Goal: Entertainment & Leisure: Consume media (video, audio)

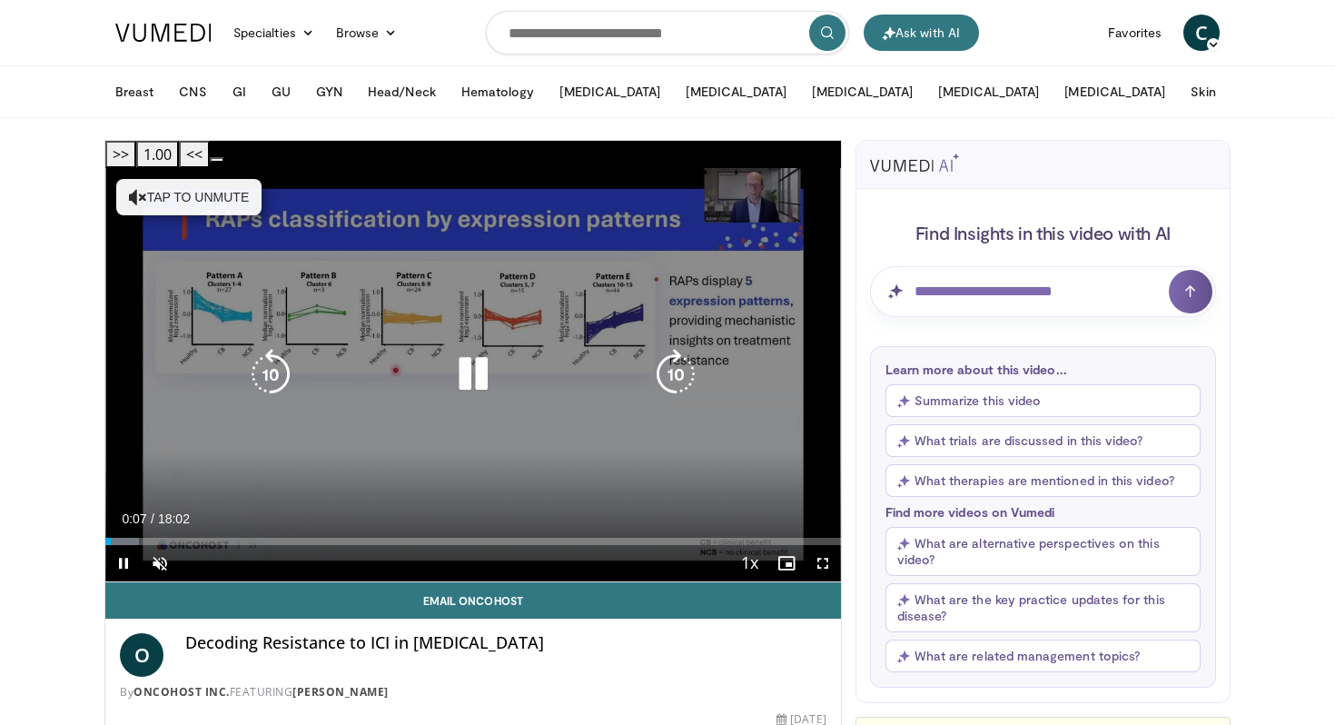
click at [173, 179] on button "Tap to unmute" at bounding box center [188, 197] width 145 height 36
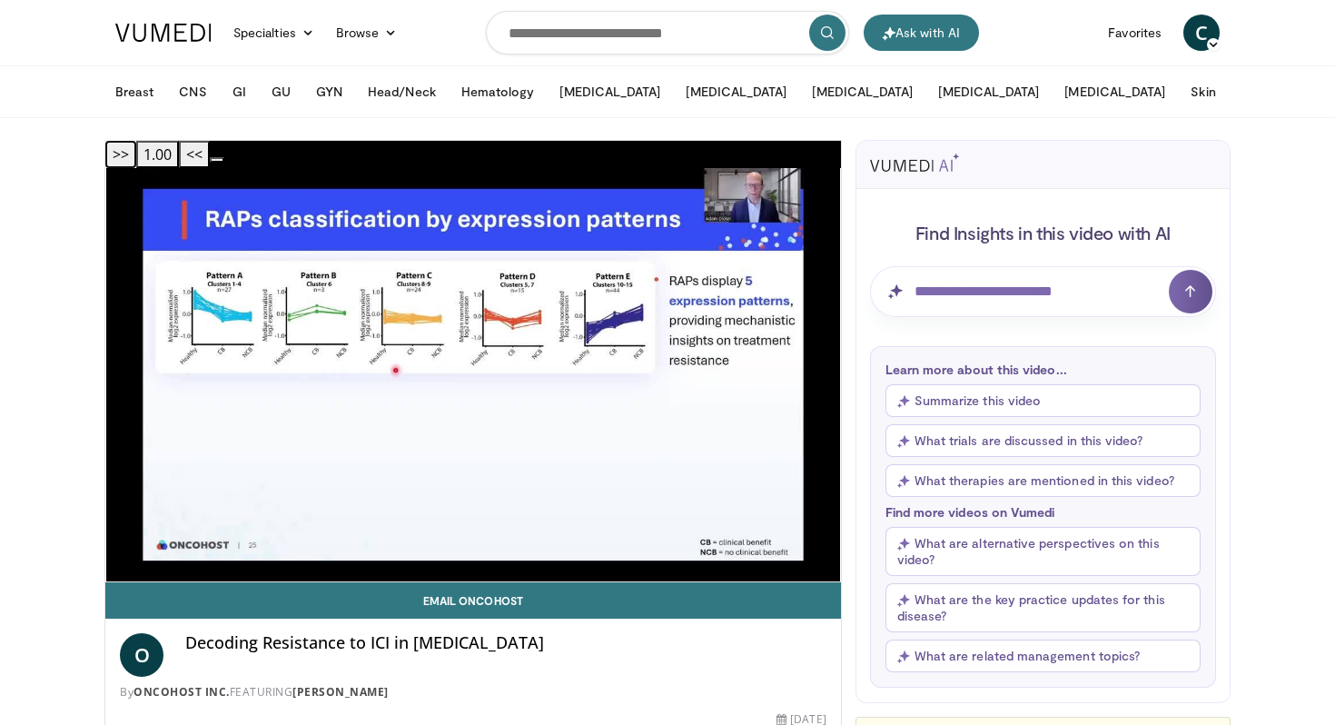
click at [136, 153] on button ">>" at bounding box center [120, 154] width 31 height 27
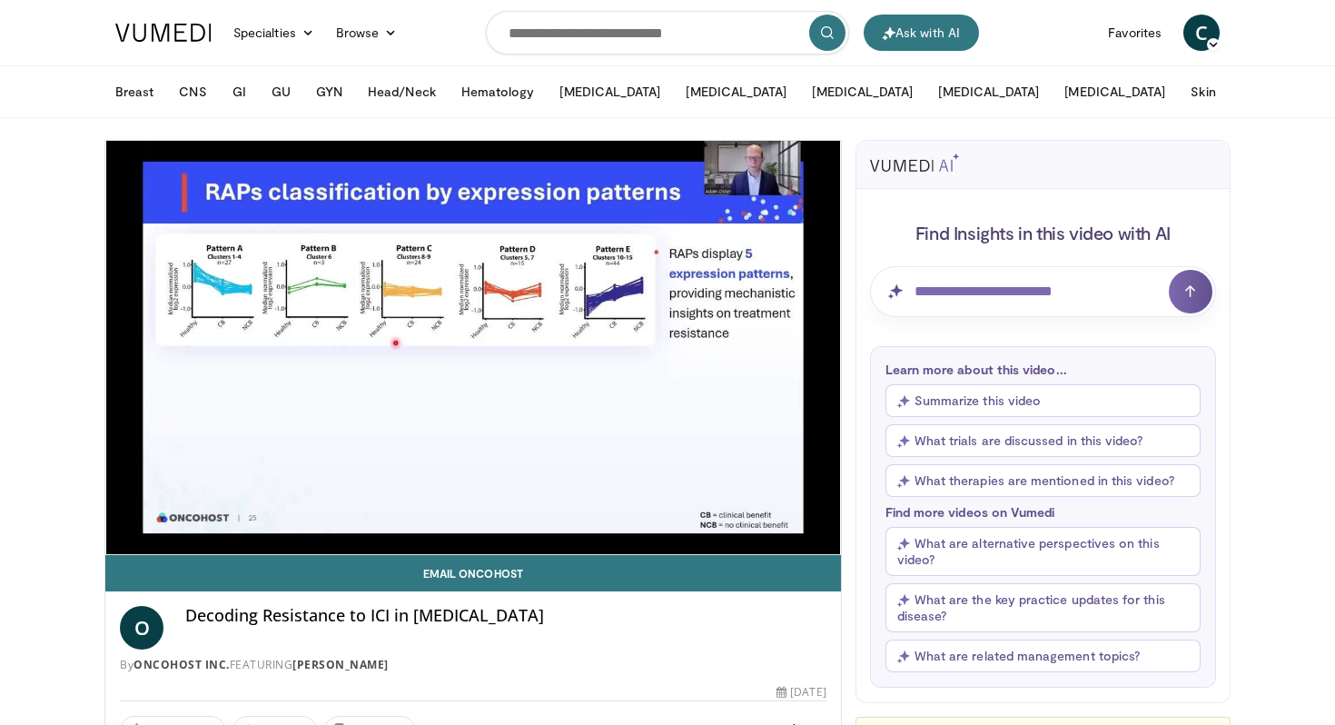
click at [0, 0] on button ">>" at bounding box center [0, 0] width 0 height 0
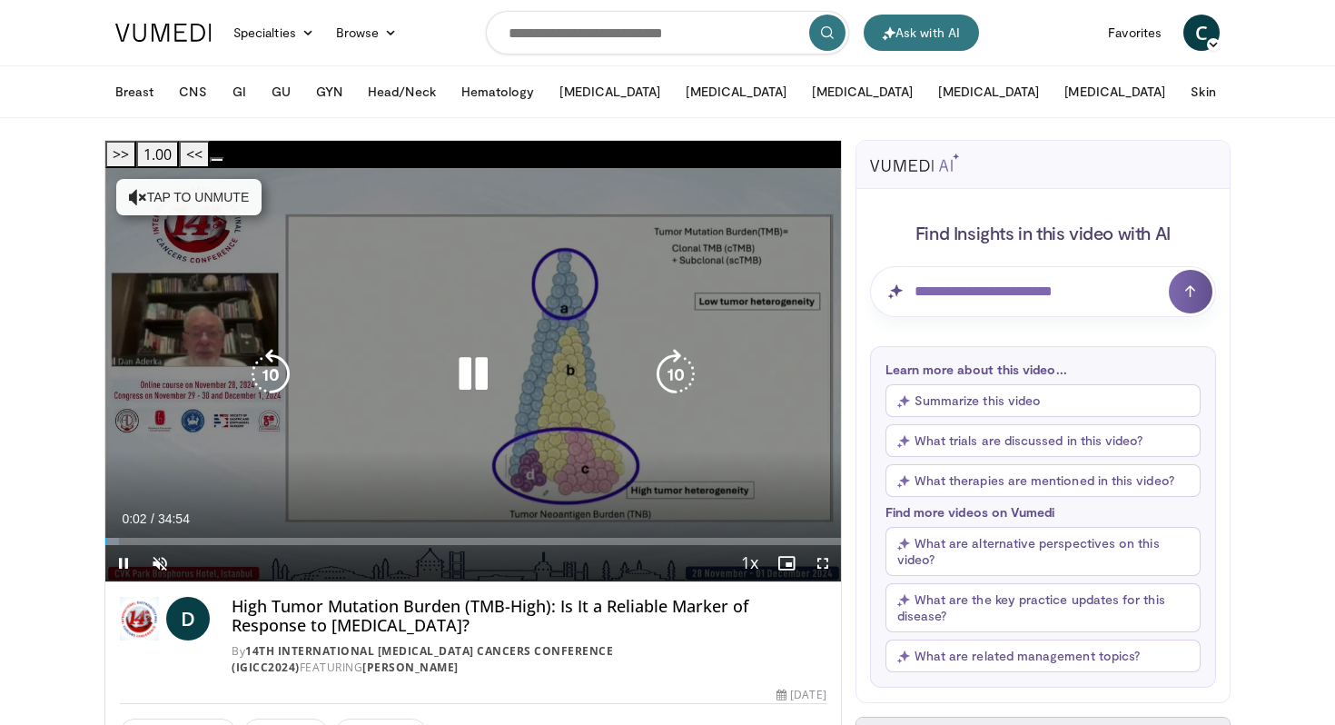
click at [217, 179] on button "Tap to unmute" at bounding box center [188, 197] width 145 height 36
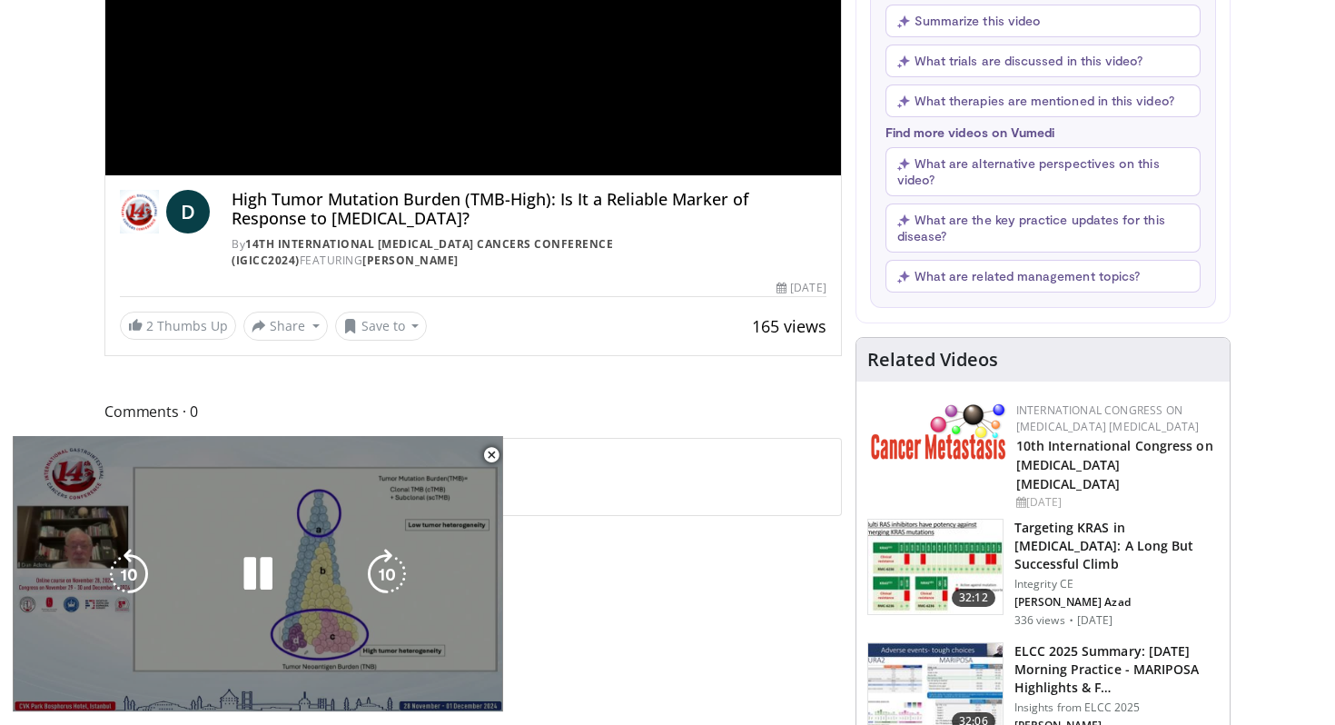
scroll to position [385, 0]
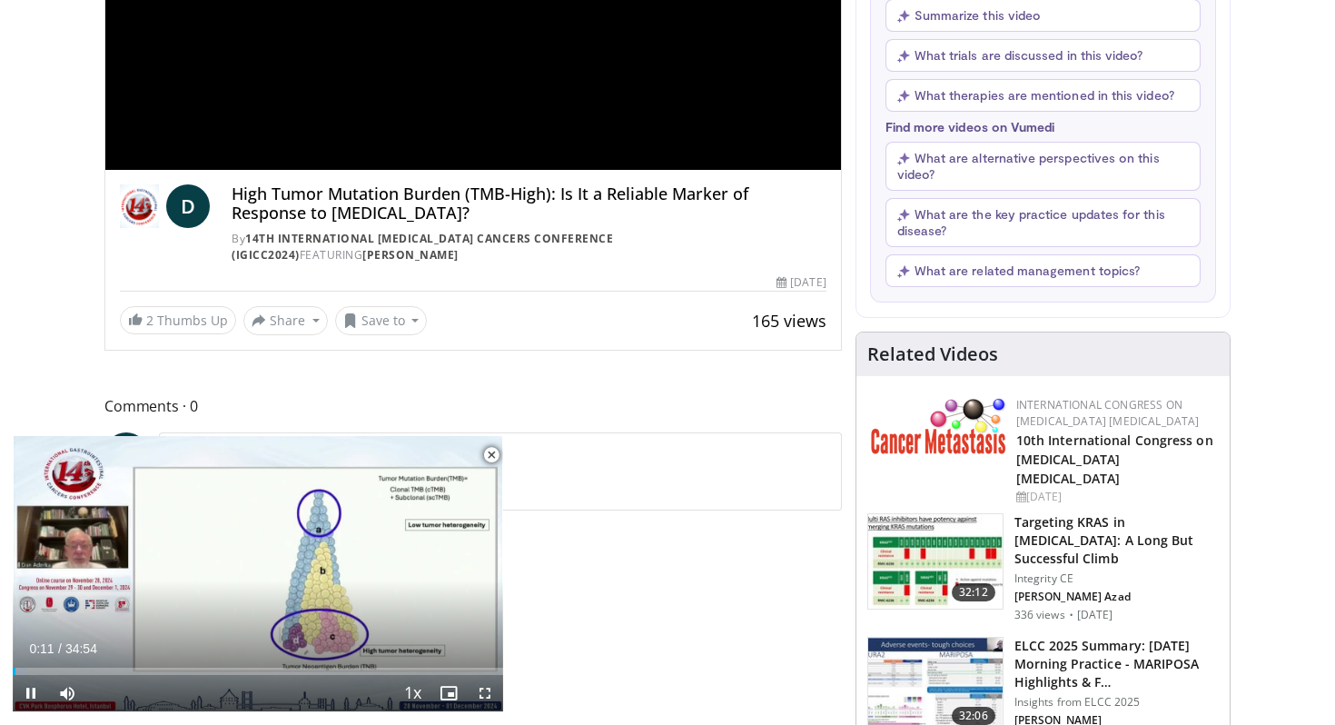
click at [497, 460] on span "Video Player" at bounding box center [491, 455] width 36 height 36
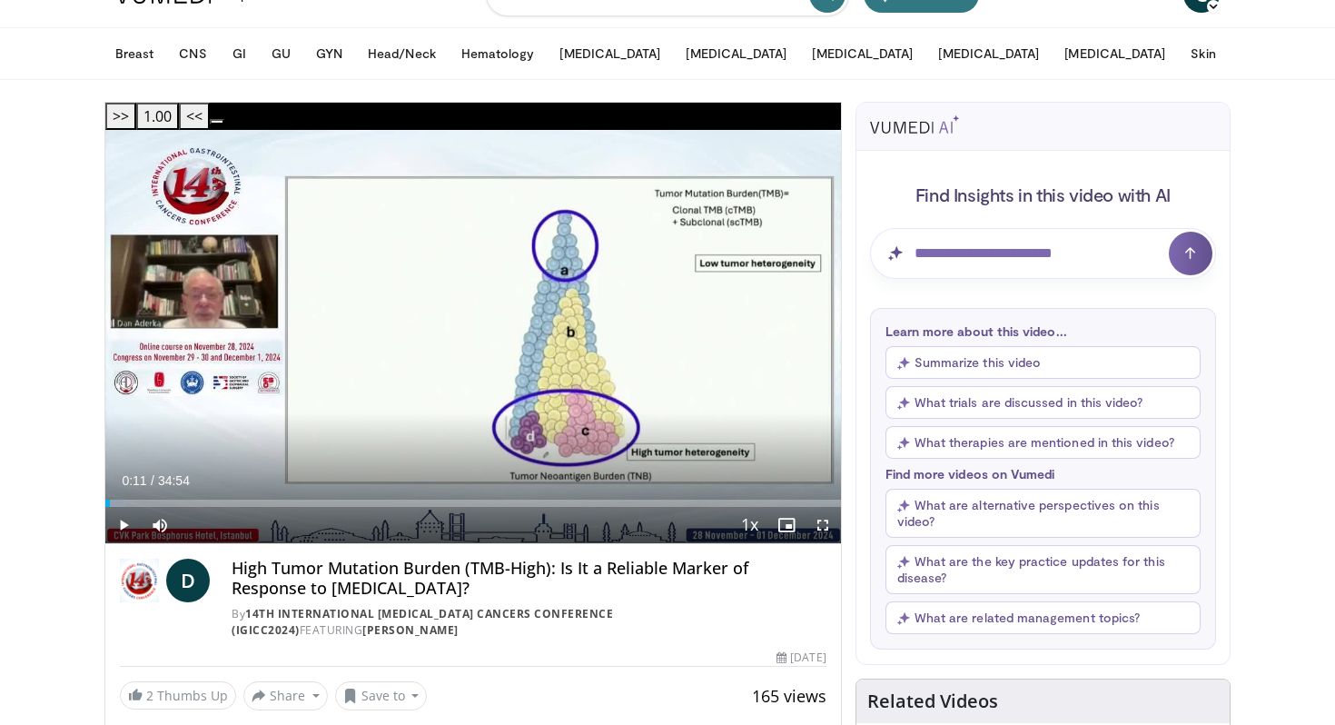
scroll to position [0, 0]
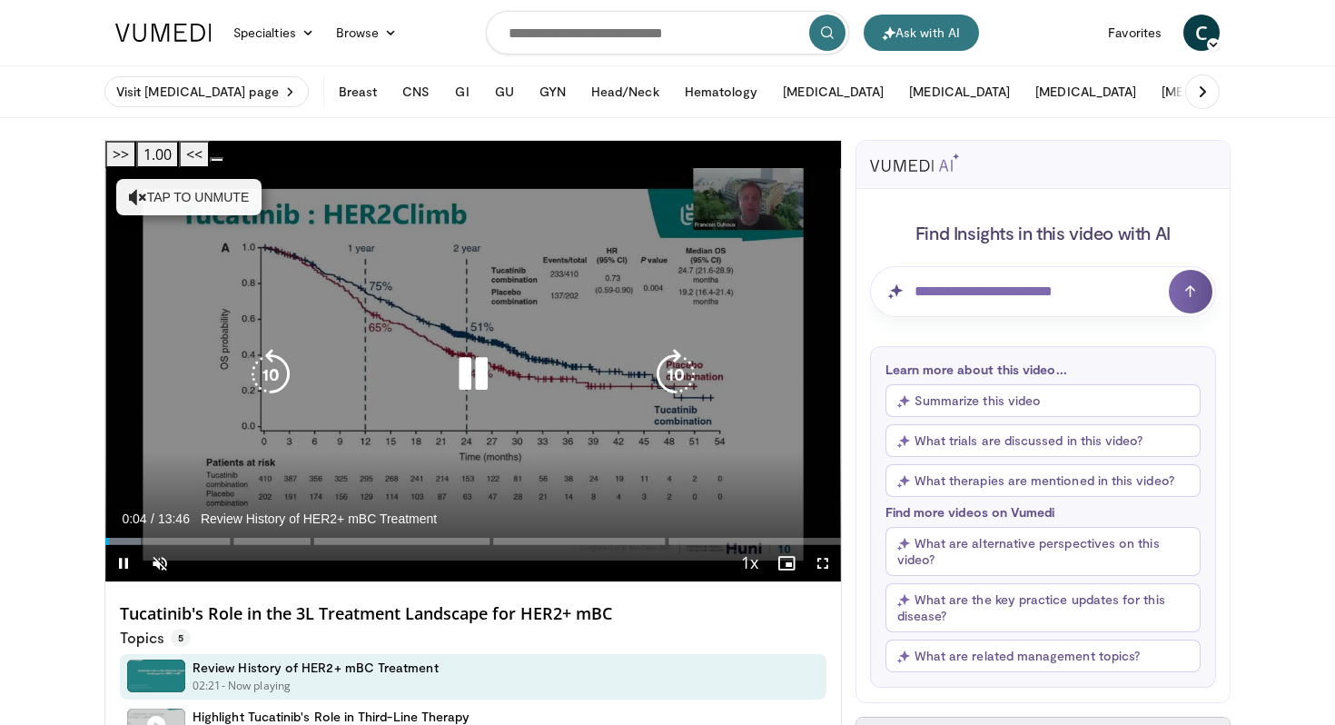
click at [163, 179] on button "Tap to unmute" at bounding box center [188, 197] width 145 height 36
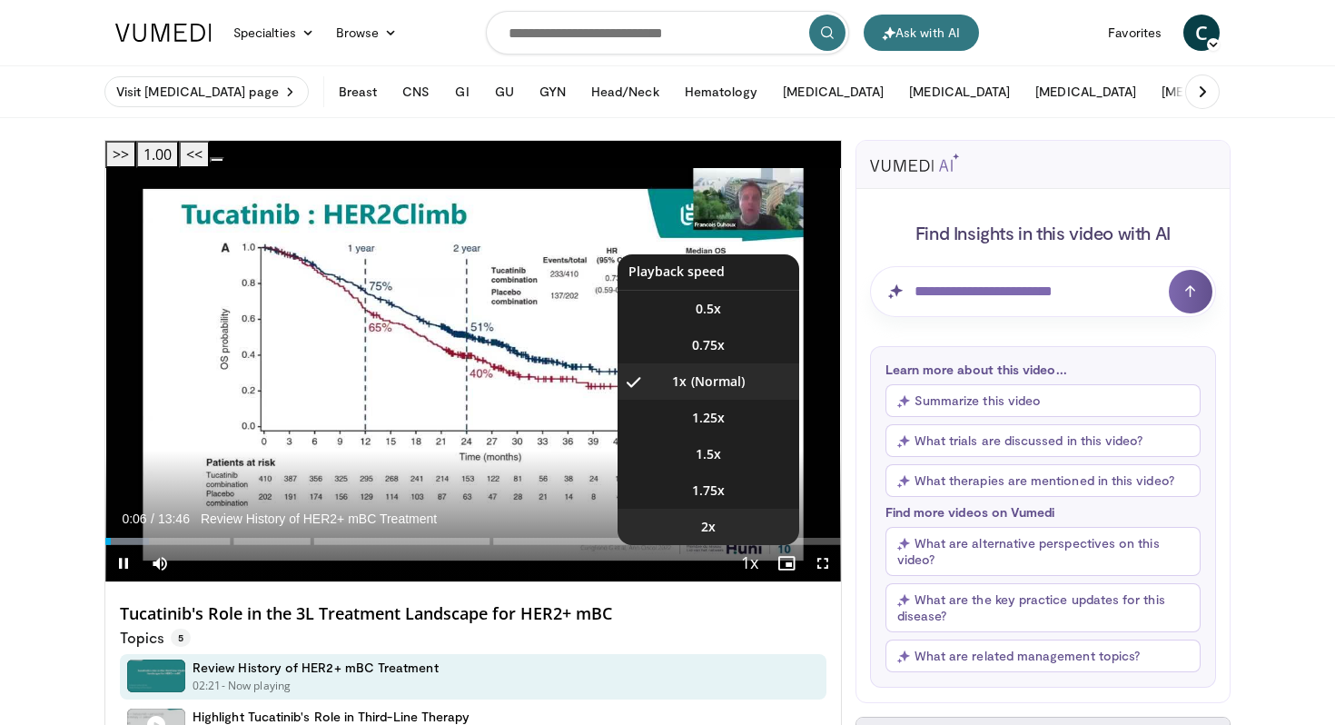
click at [745, 509] on li "2x" at bounding box center [709, 527] width 182 height 36
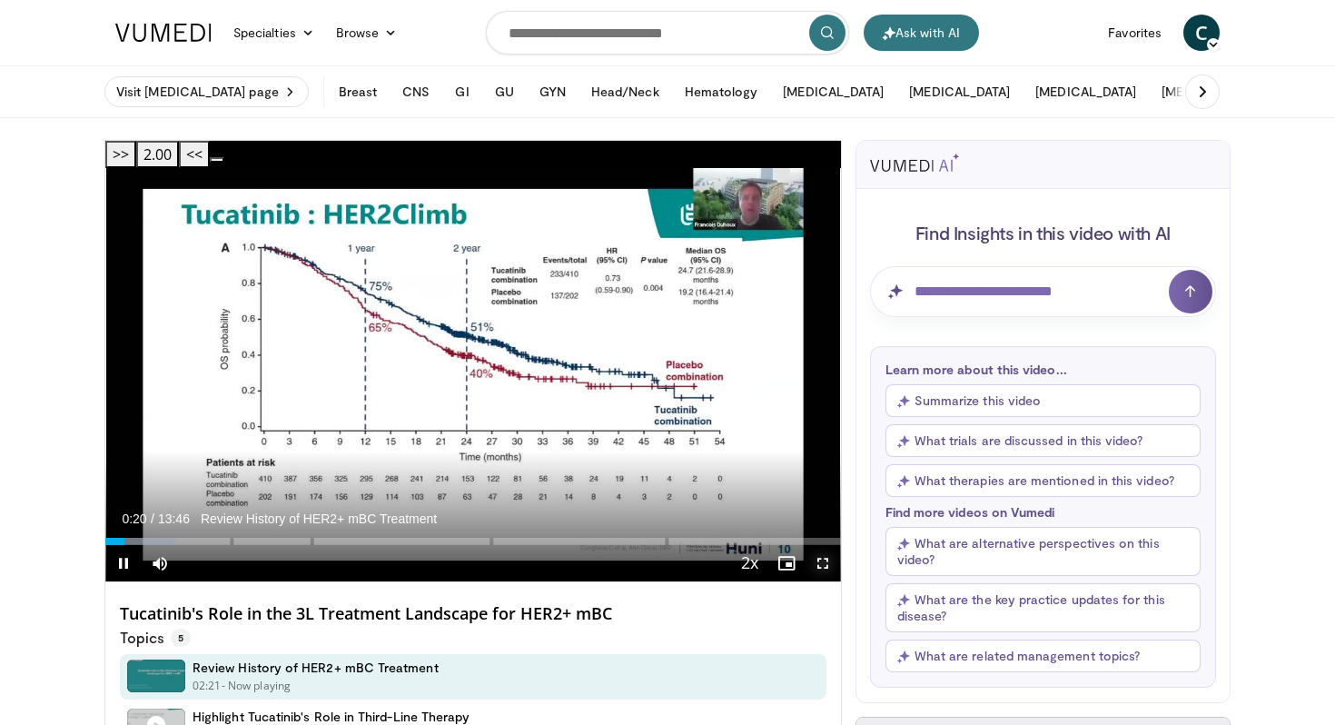
click at [820, 545] on span "Video Player" at bounding box center [823, 563] width 36 height 36
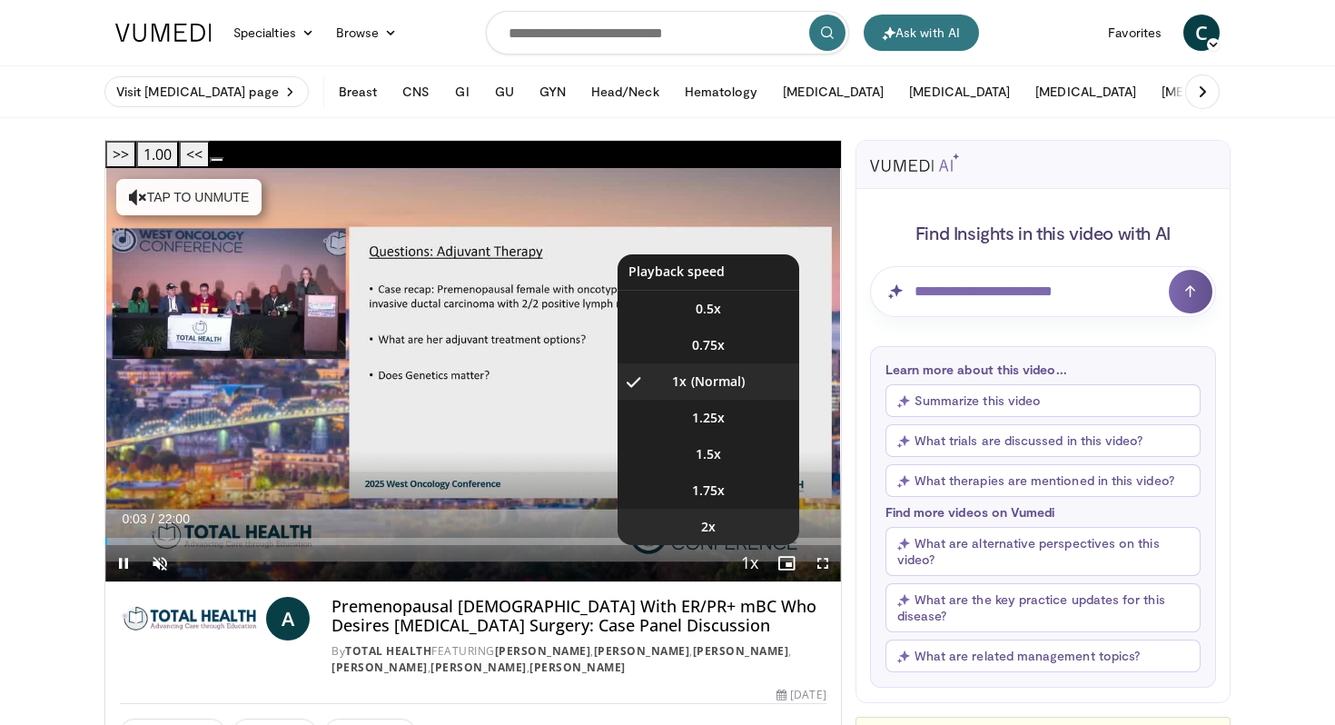
click at [761, 509] on li "2x" at bounding box center [709, 527] width 182 height 36
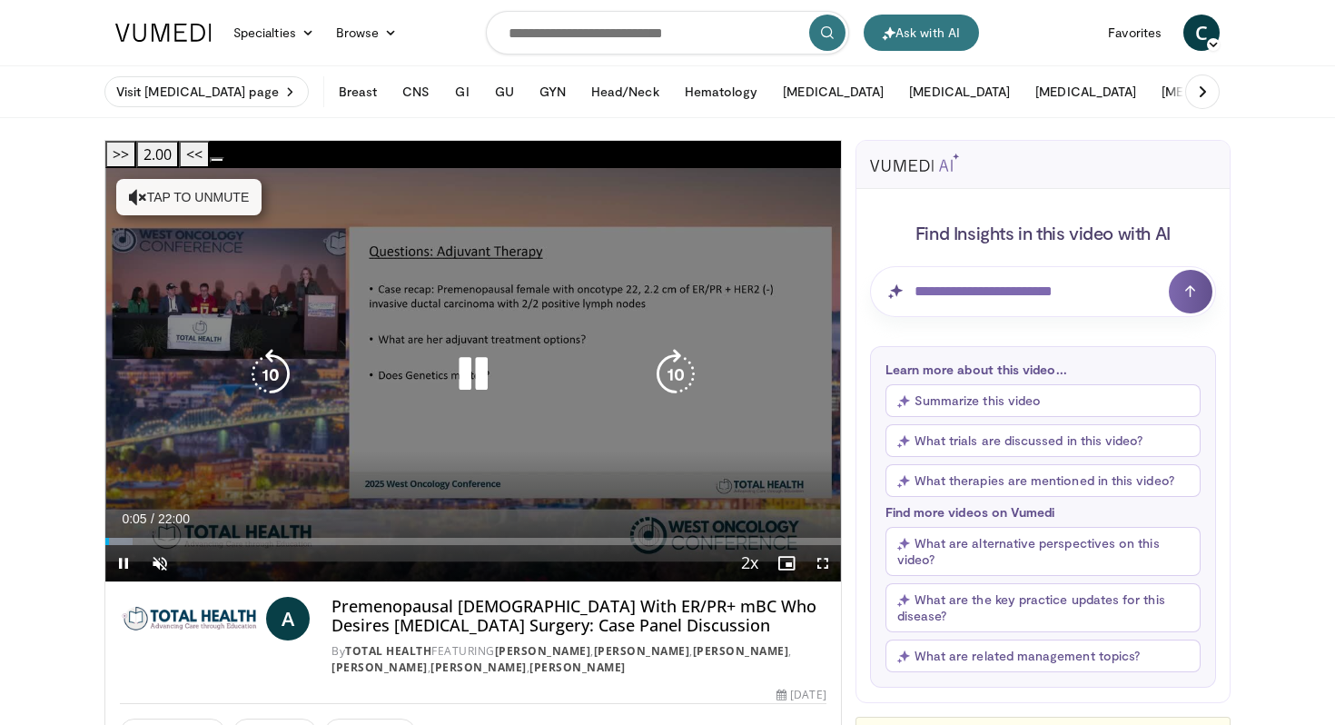
click at [222, 179] on button "Tap to unmute" at bounding box center [188, 197] width 145 height 36
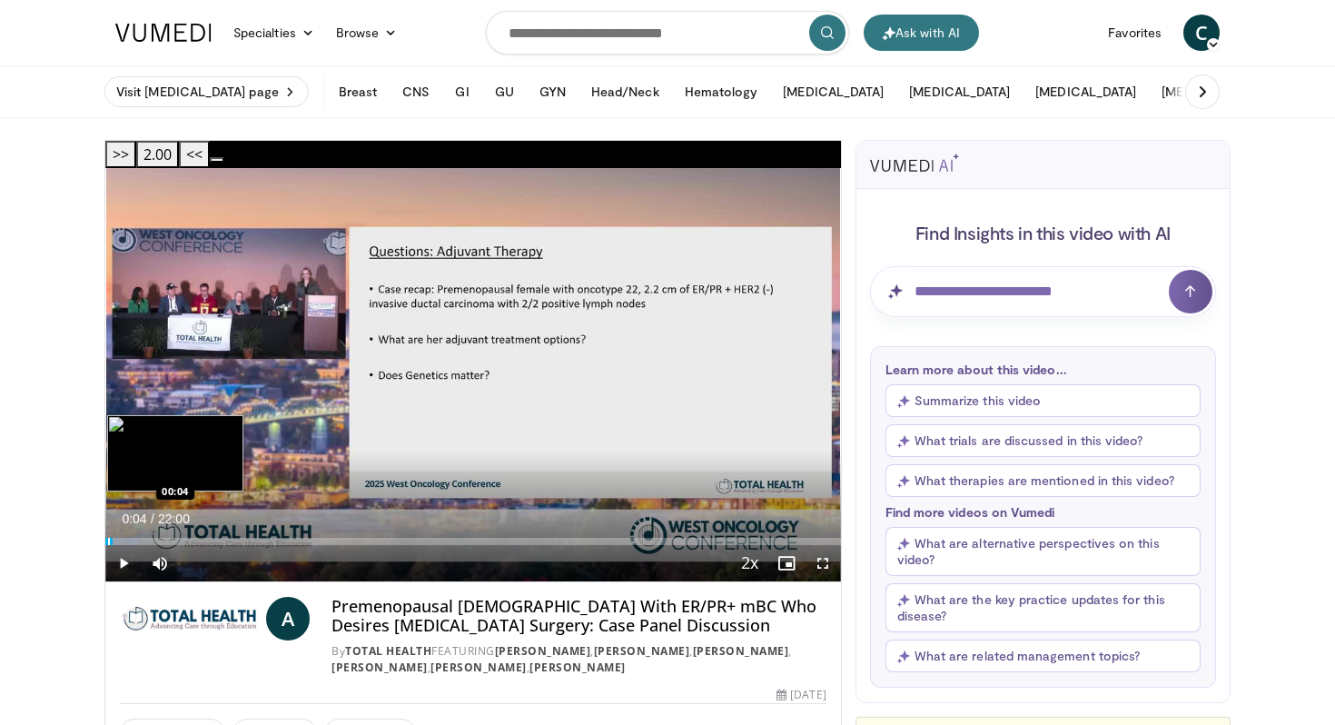
click at [108, 538] on div "Progress Bar" at bounding box center [109, 541] width 2 height 7
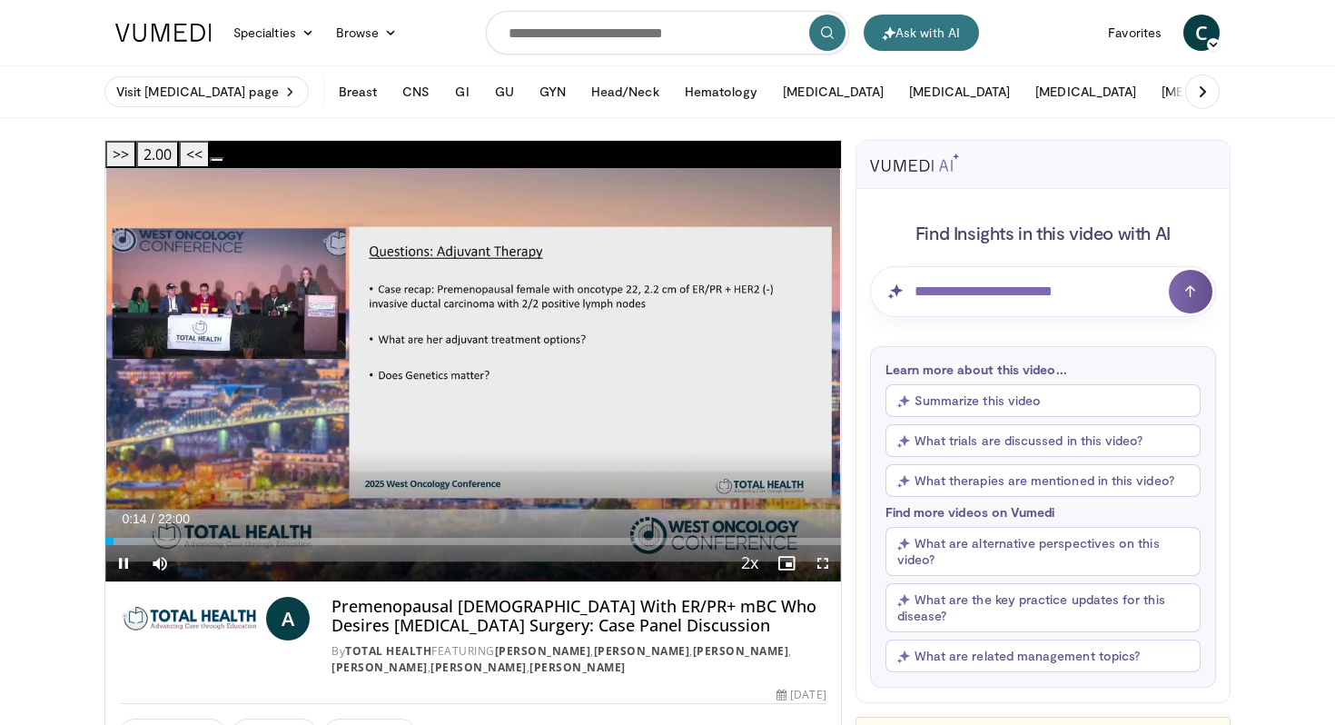
click at [823, 545] on span "Video Player" at bounding box center [823, 563] width 36 height 36
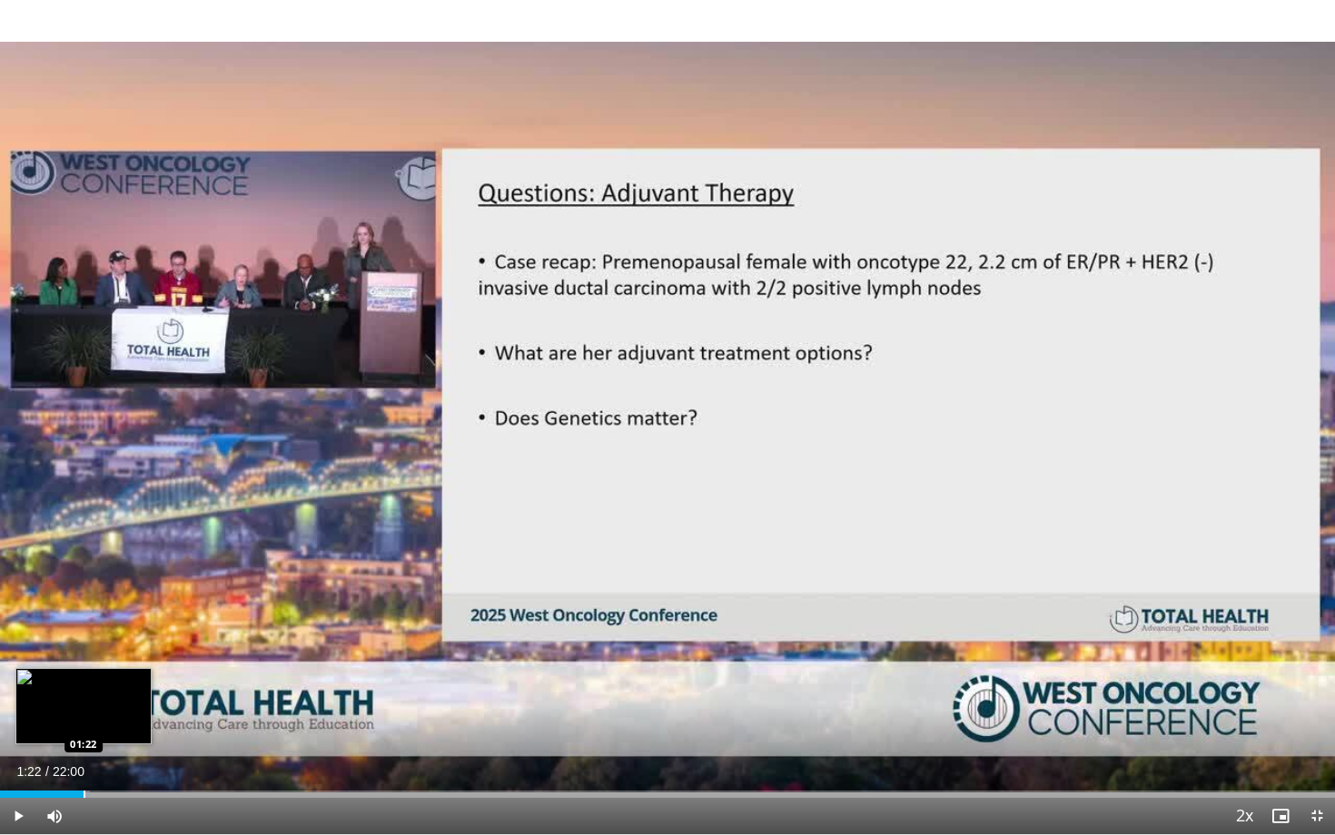
click at [84, 724] on div "Progress Bar" at bounding box center [85, 794] width 2 height 7
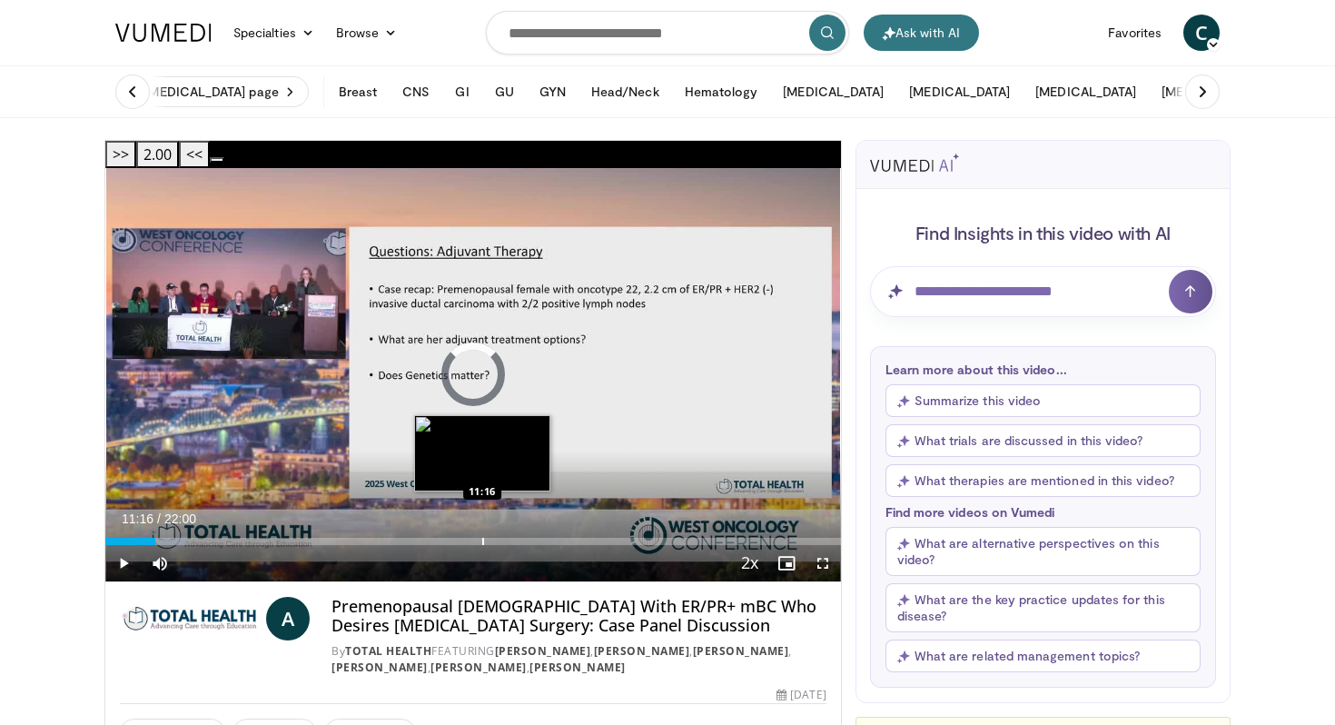
click at [482, 538] on div "Progress Bar" at bounding box center [483, 541] width 2 height 7
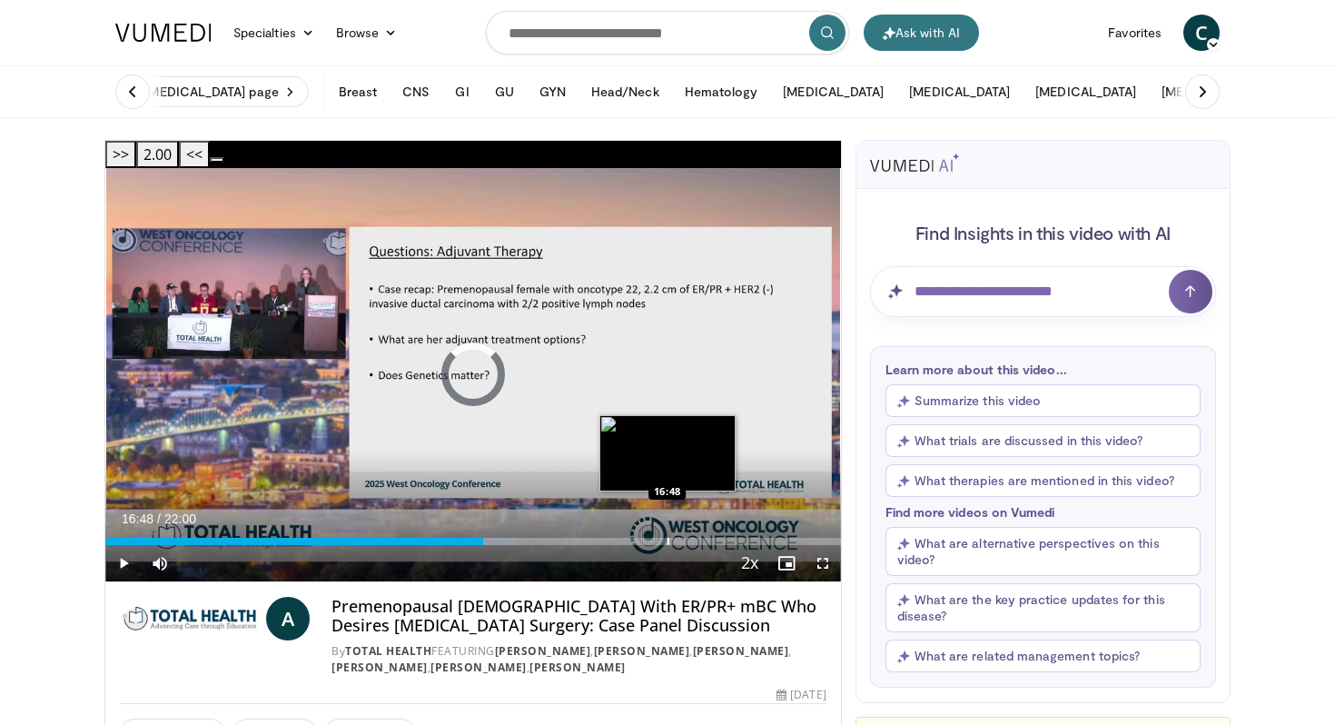
click at [667, 538] on div "Progress Bar" at bounding box center [668, 541] width 2 height 7
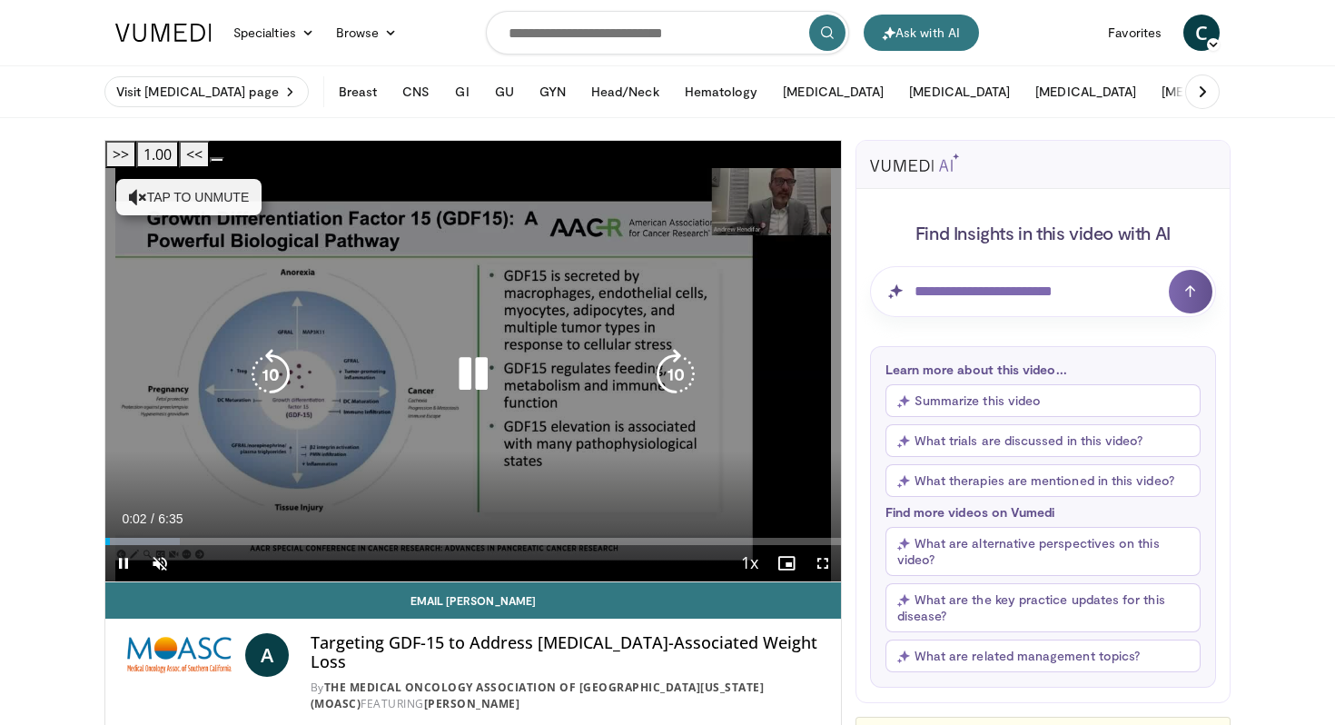
click at [189, 168] on div "10 seconds Tap to unmute" at bounding box center [473, 374] width 736 height 413
click at [197, 179] on button "Tap to unmute" at bounding box center [188, 197] width 145 height 36
click at [472, 358] on icon "Video Player" at bounding box center [473, 374] width 51 height 51
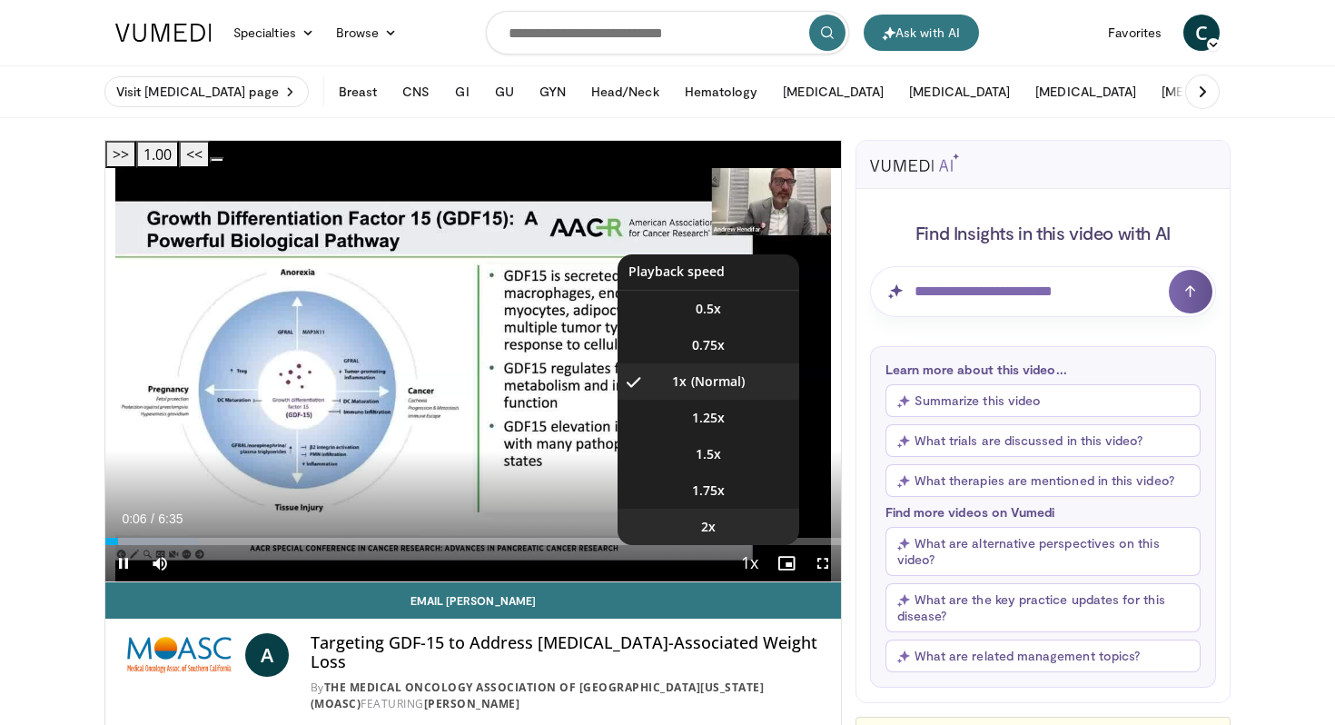
click at [757, 509] on li "2x" at bounding box center [709, 527] width 182 height 36
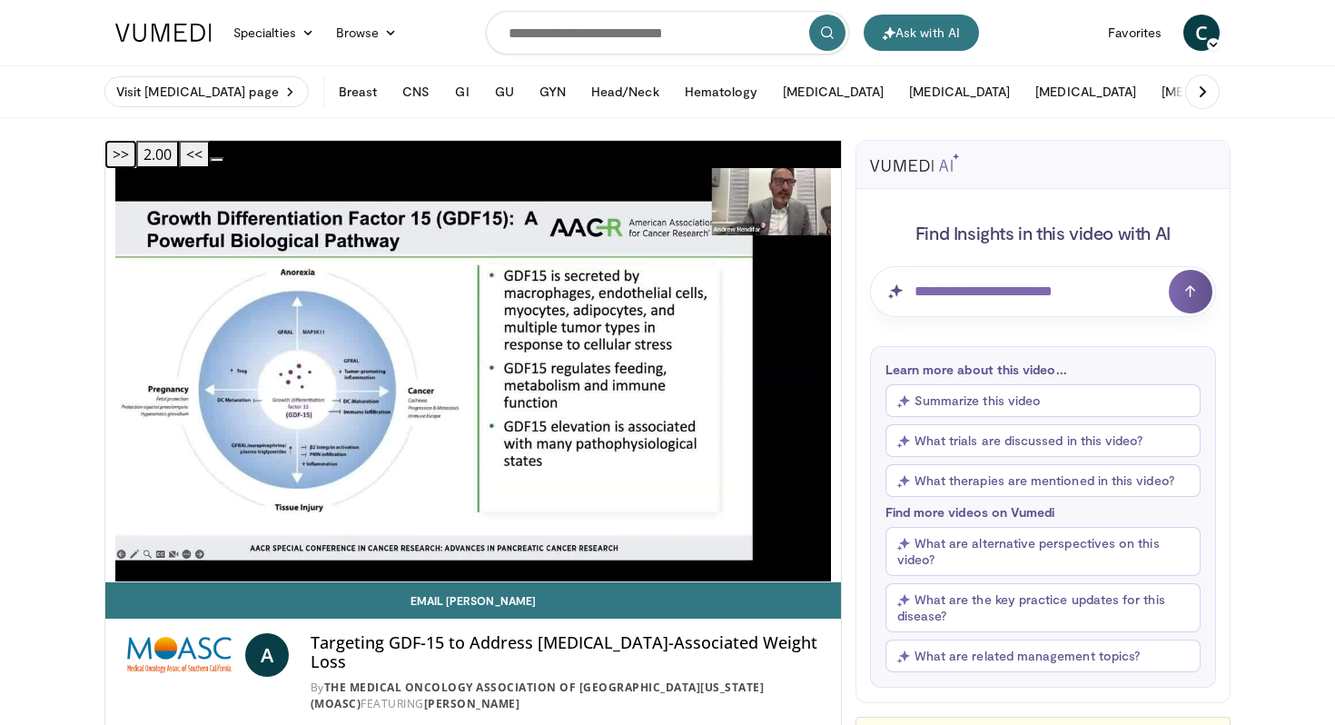
click at [136, 152] on button ">>" at bounding box center [120, 154] width 31 height 27
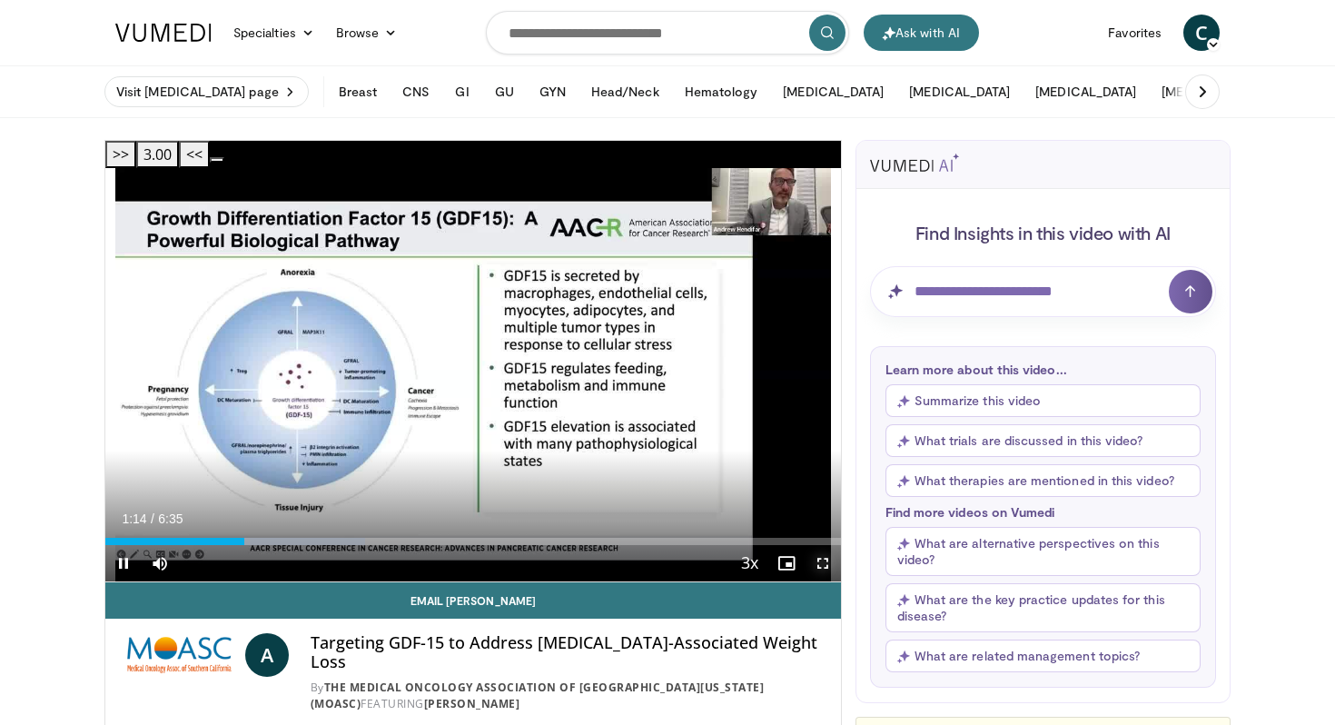
click at [825, 545] on span "Video Player" at bounding box center [823, 563] width 36 height 36
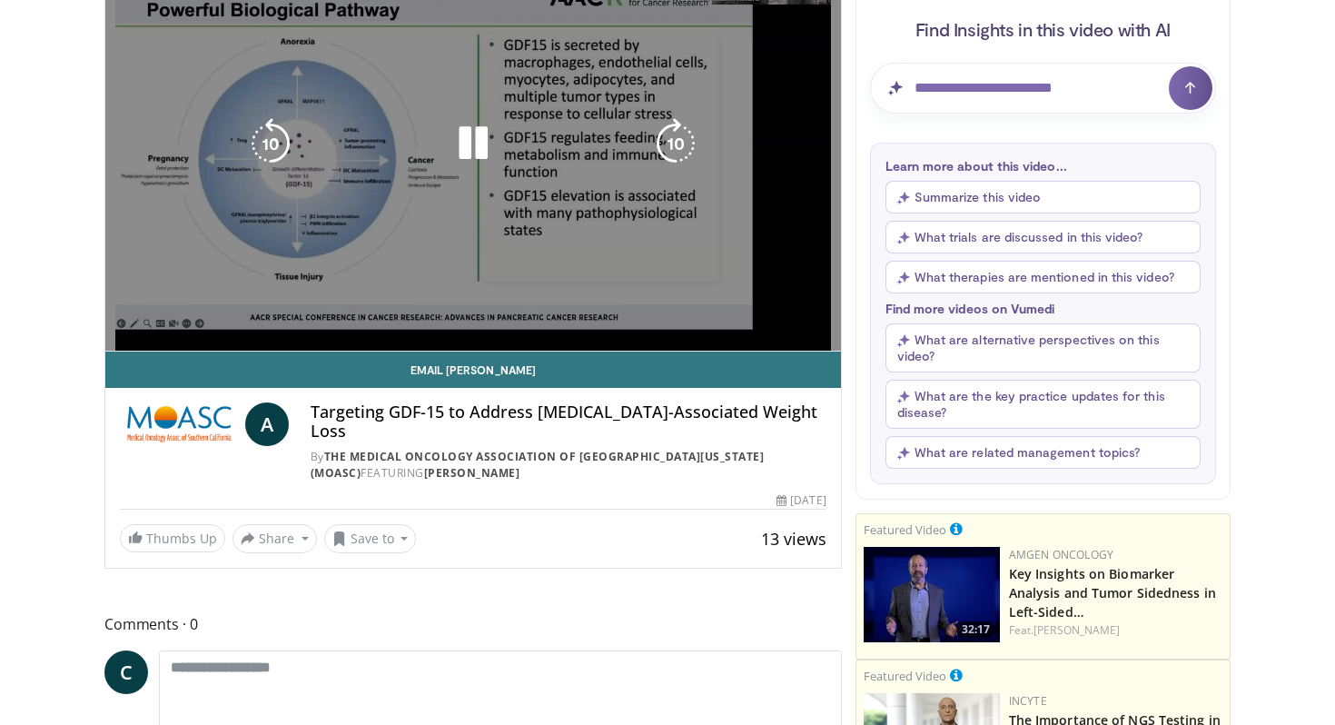
scroll to position [249, 0]
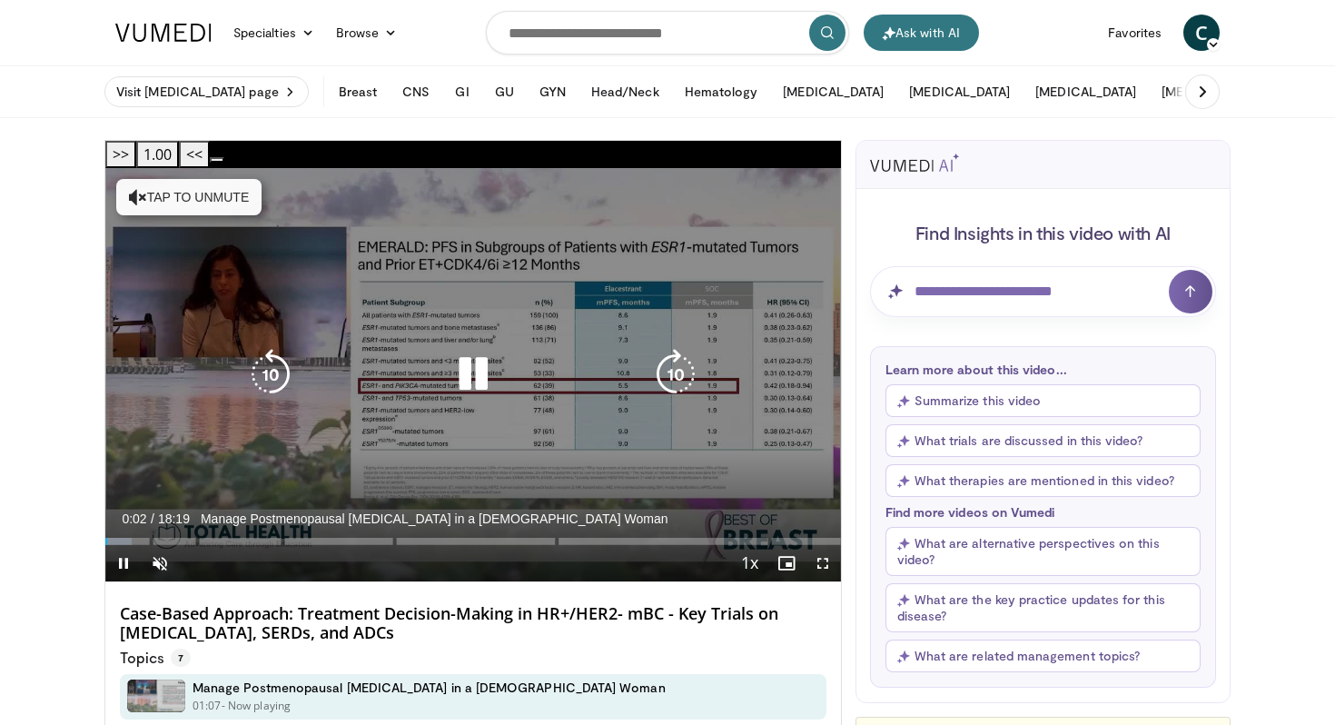
click at [222, 179] on button "Tap to unmute" at bounding box center [188, 197] width 145 height 36
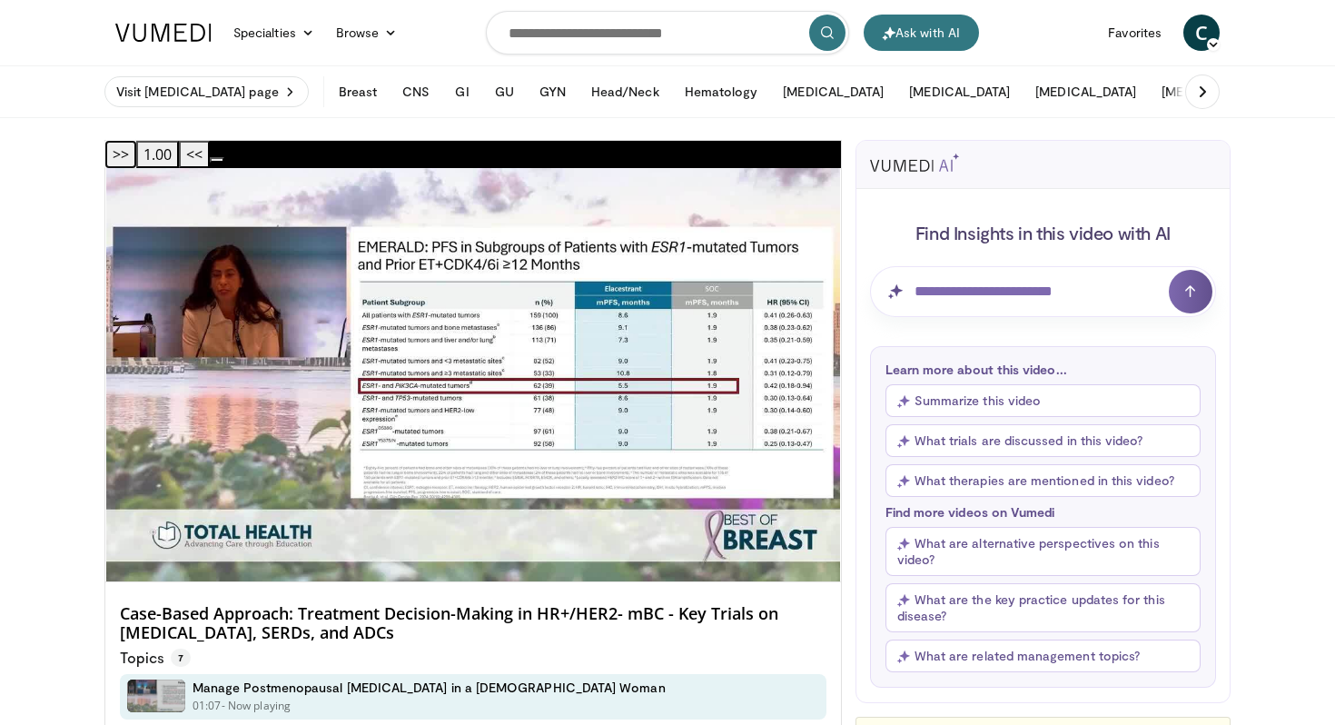
click at [136, 153] on button ">>" at bounding box center [120, 154] width 31 height 27
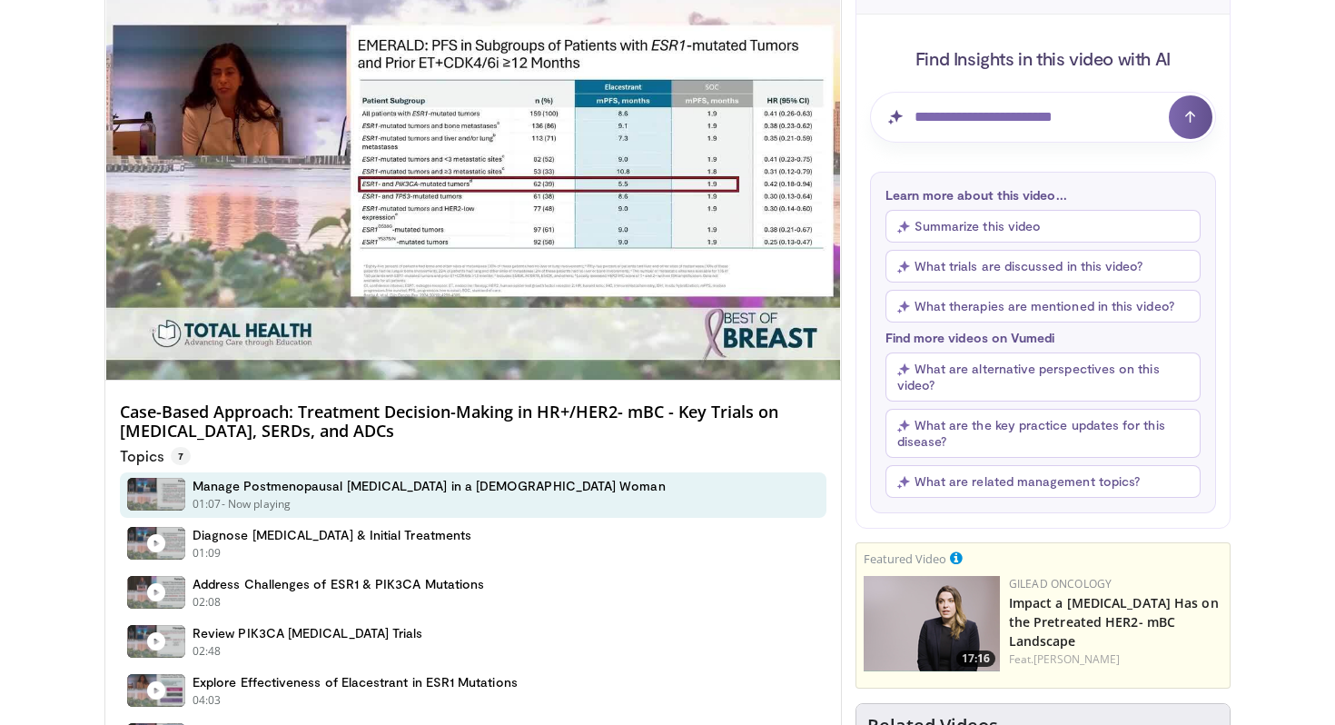
scroll to position [176, 0]
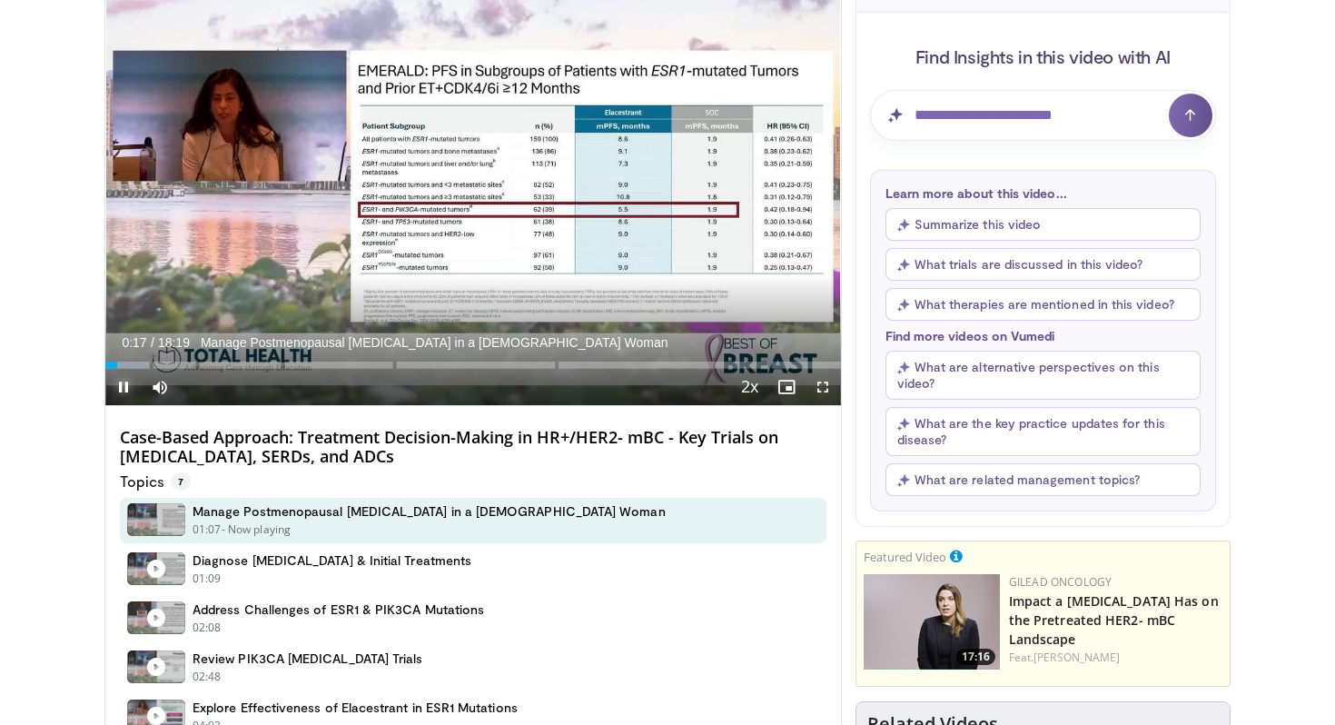
click at [133, 369] on span "Video Player" at bounding box center [123, 387] width 36 height 36
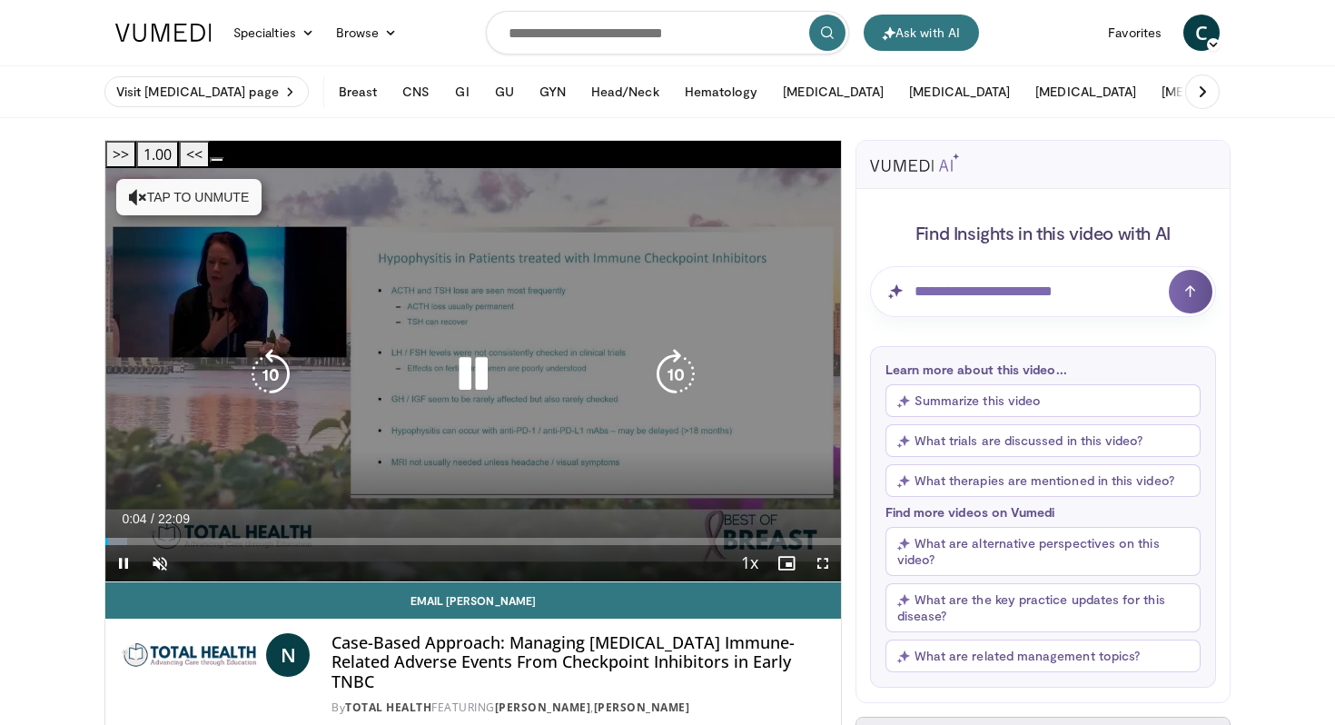
click at [213, 179] on button "Tap to unmute" at bounding box center [188, 197] width 145 height 36
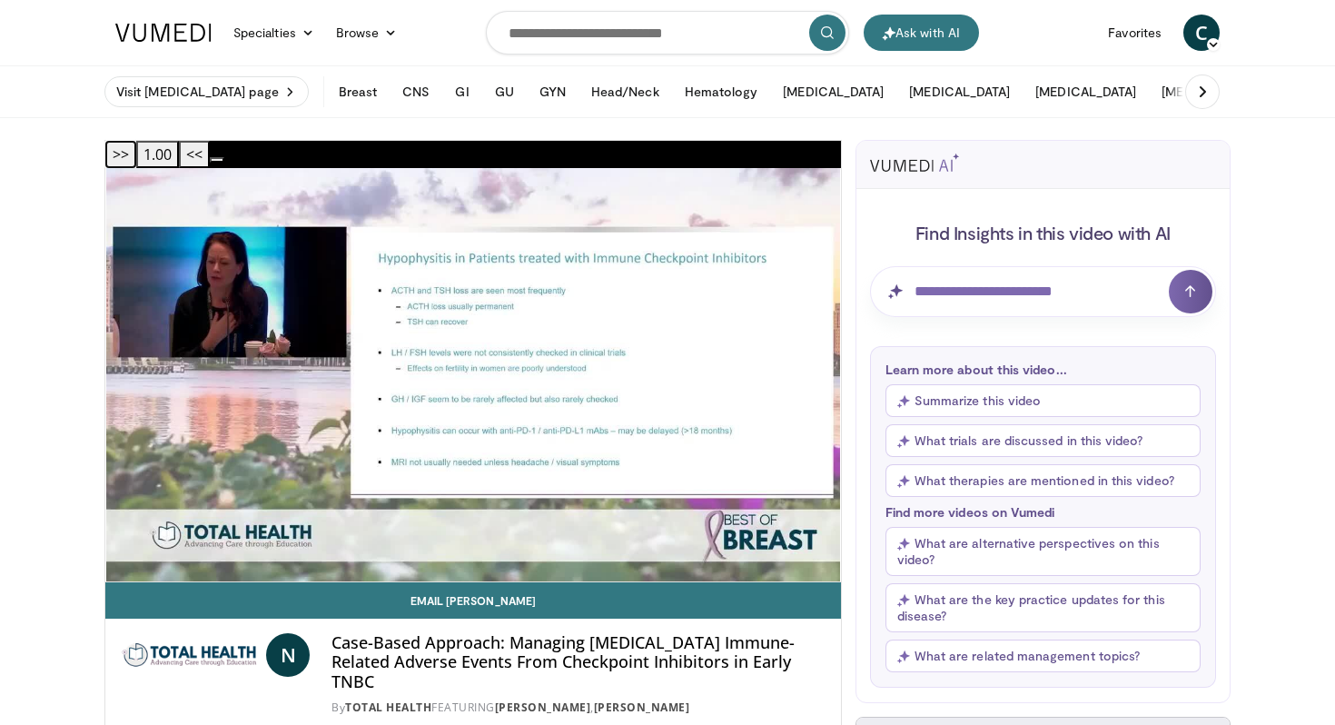
click at [136, 155] on button ">>" at bounding box center [120, 154] width 31 height 27
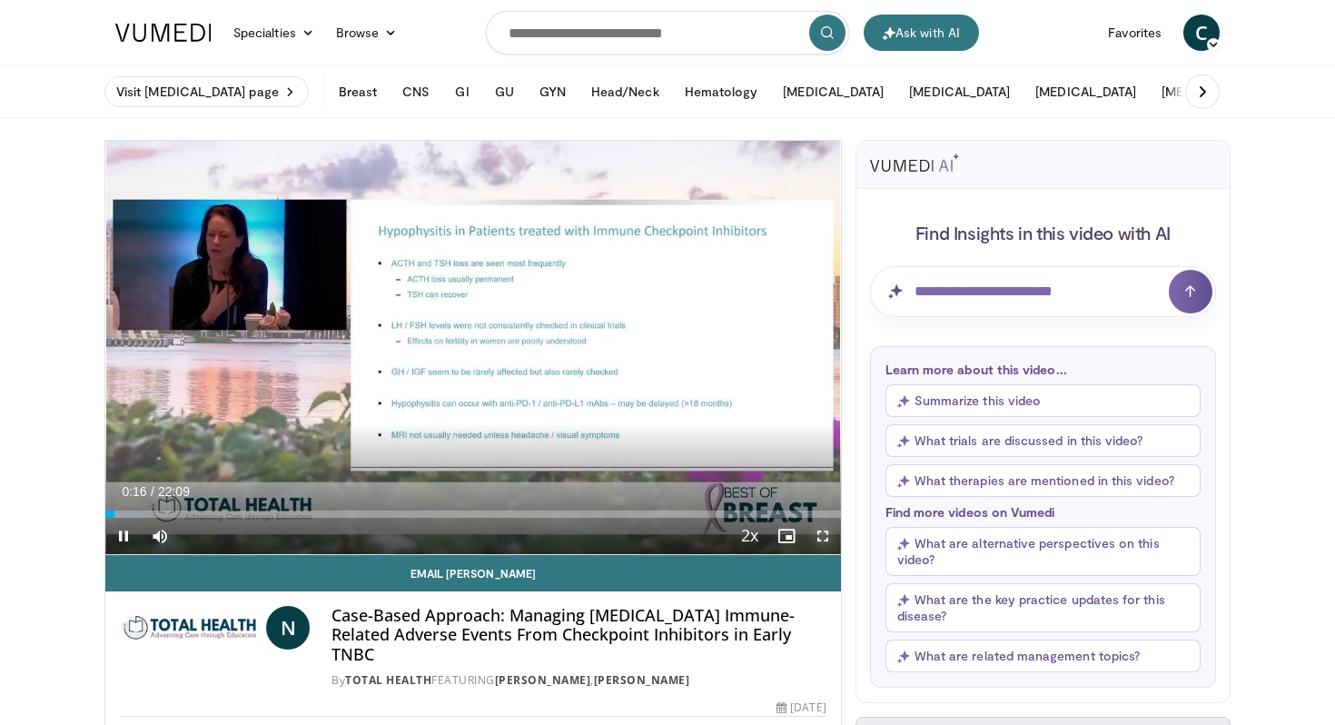
click at [816, 541] on span "Video Player" at bounding box center [823, 536] width 36 height 36
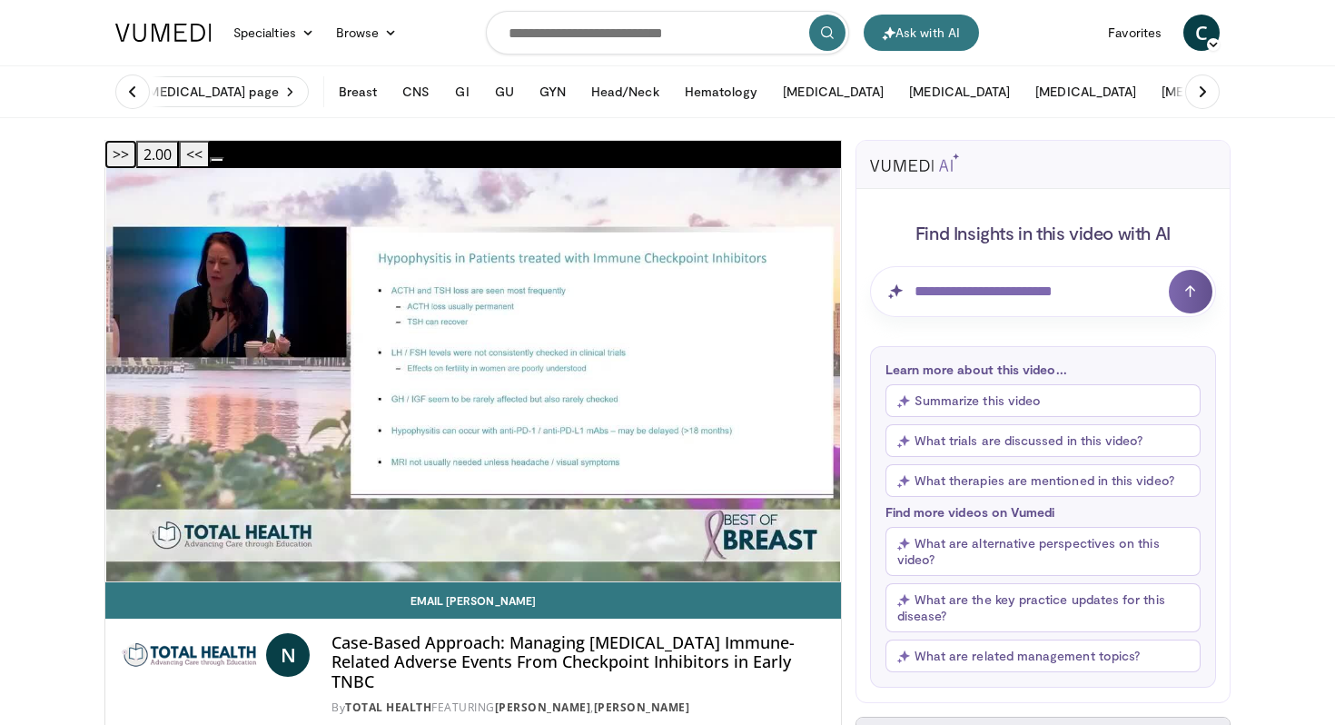
click at [136, 163] on button ">>" at bounding box center [120, 154] width 31 height 27
click at [136, 159] on button ">>" at bounding box center [120, 154] width 31 height 27
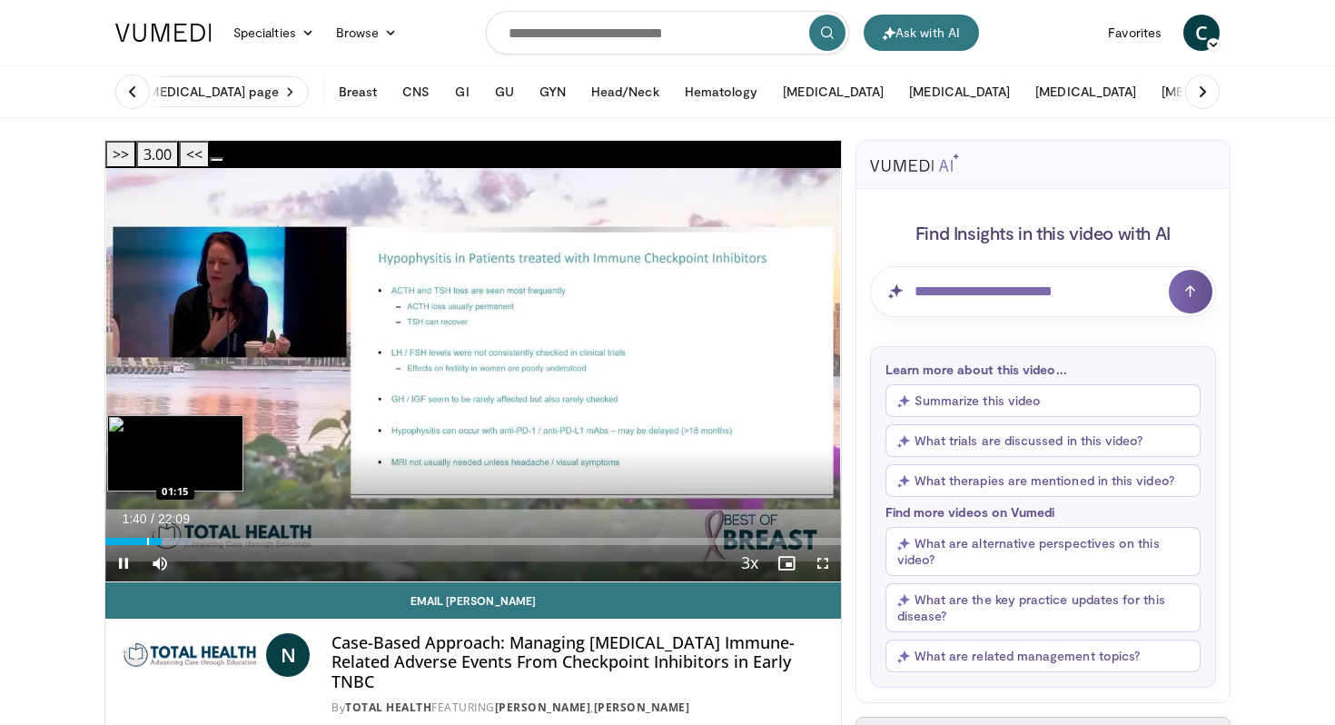
click at [146, 528] on div "Loaded : 12.04% 01:40 01:15" at bounding box center [473, 536] width 736 height 17
click at [122, 538] on div "Progress Bar" at bounding box center [123, 541] width 2 height 7
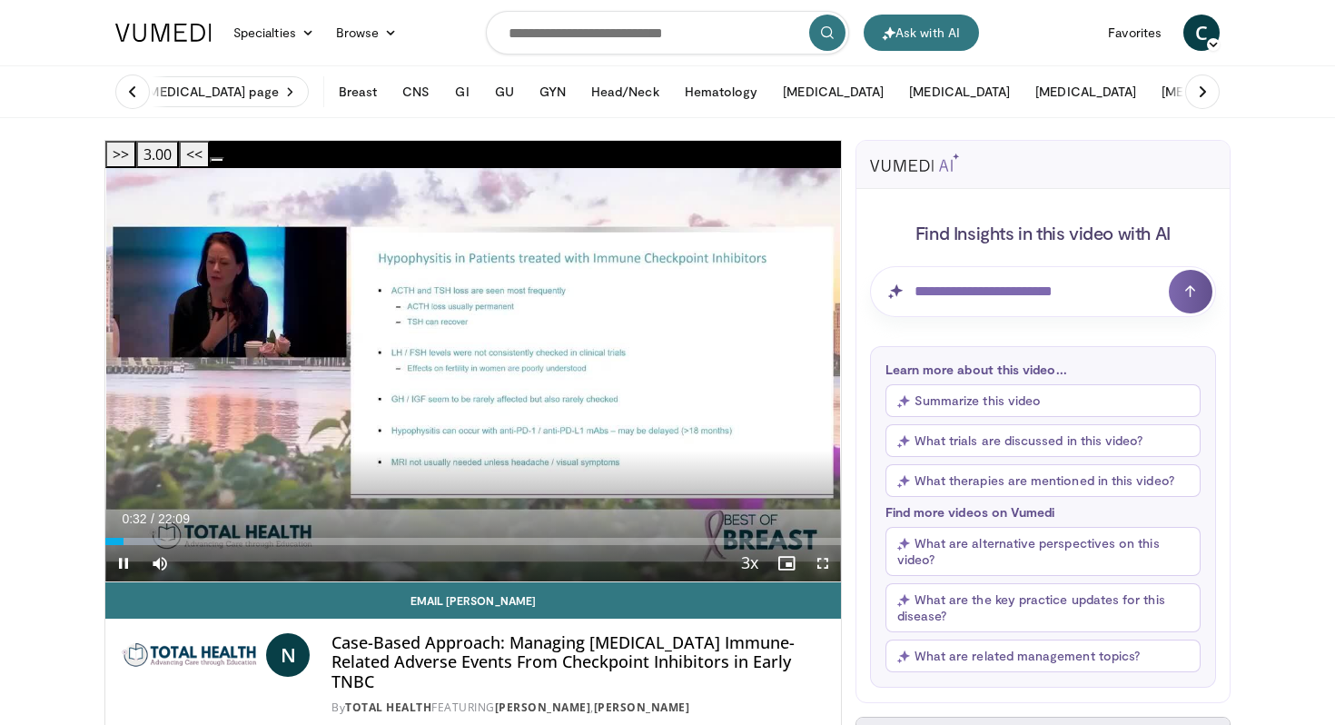
click at [824, 545] on span "Video Player" at bounding box center [823, 563] width 36 height 36
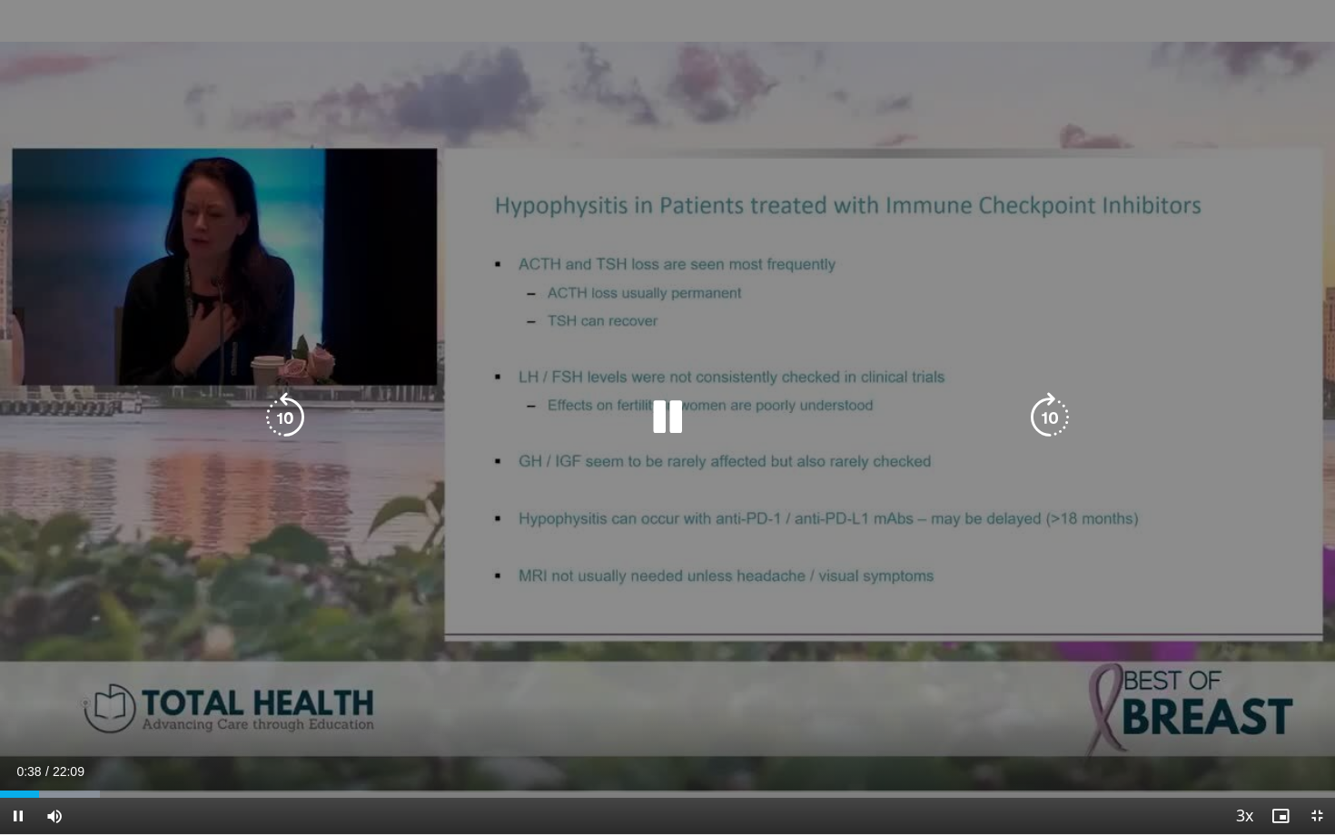
click at [666, 410] on icon "Video Player" at bounding box center [667, 417] width 51 height 51
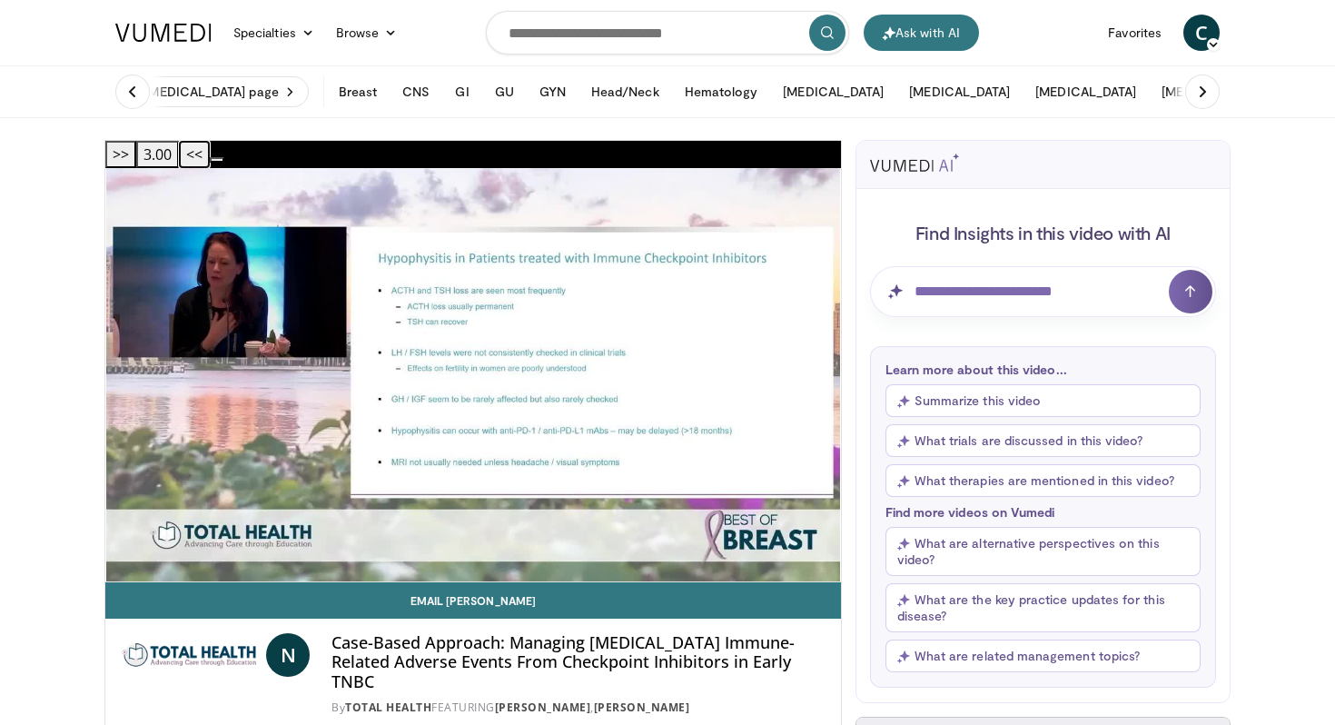
click at [210, 153] on button "<<" at bounding box center [194, 154] width 31 height 27
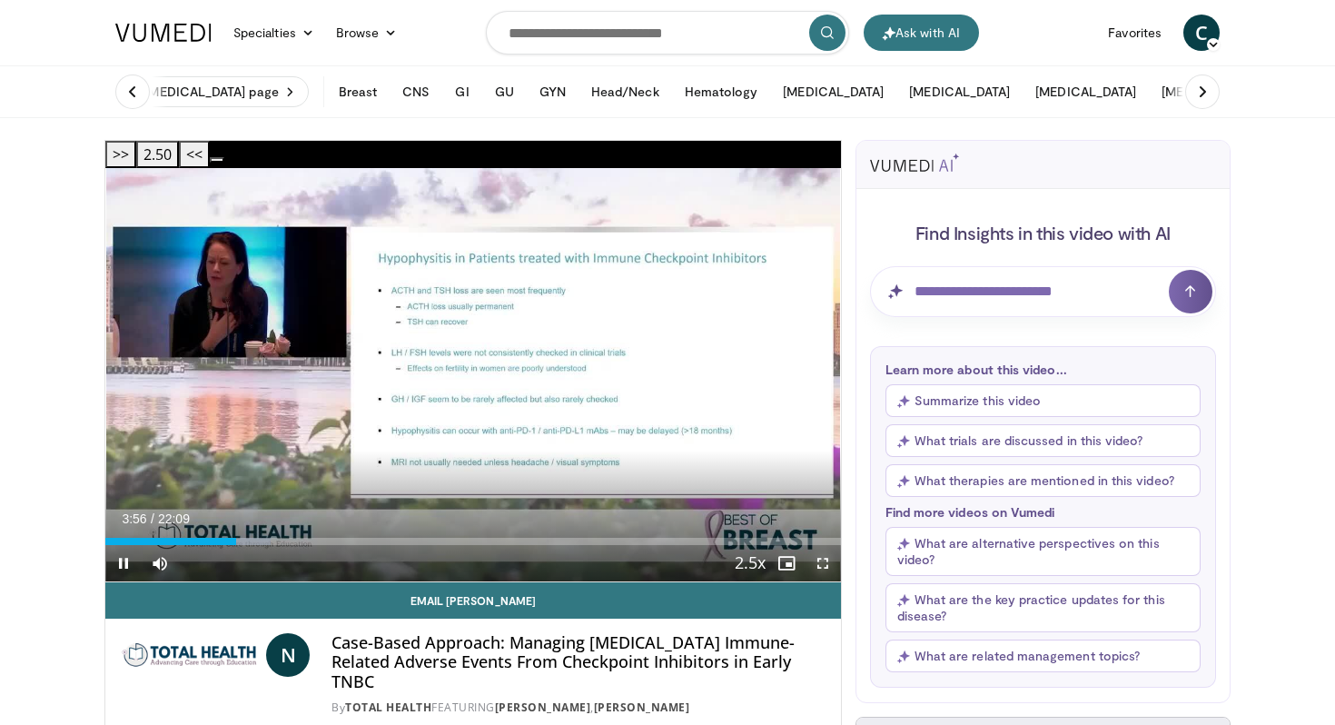
click at [825, 545] on span "Video Player" at bounding box center [823, 563] width 36 height 36
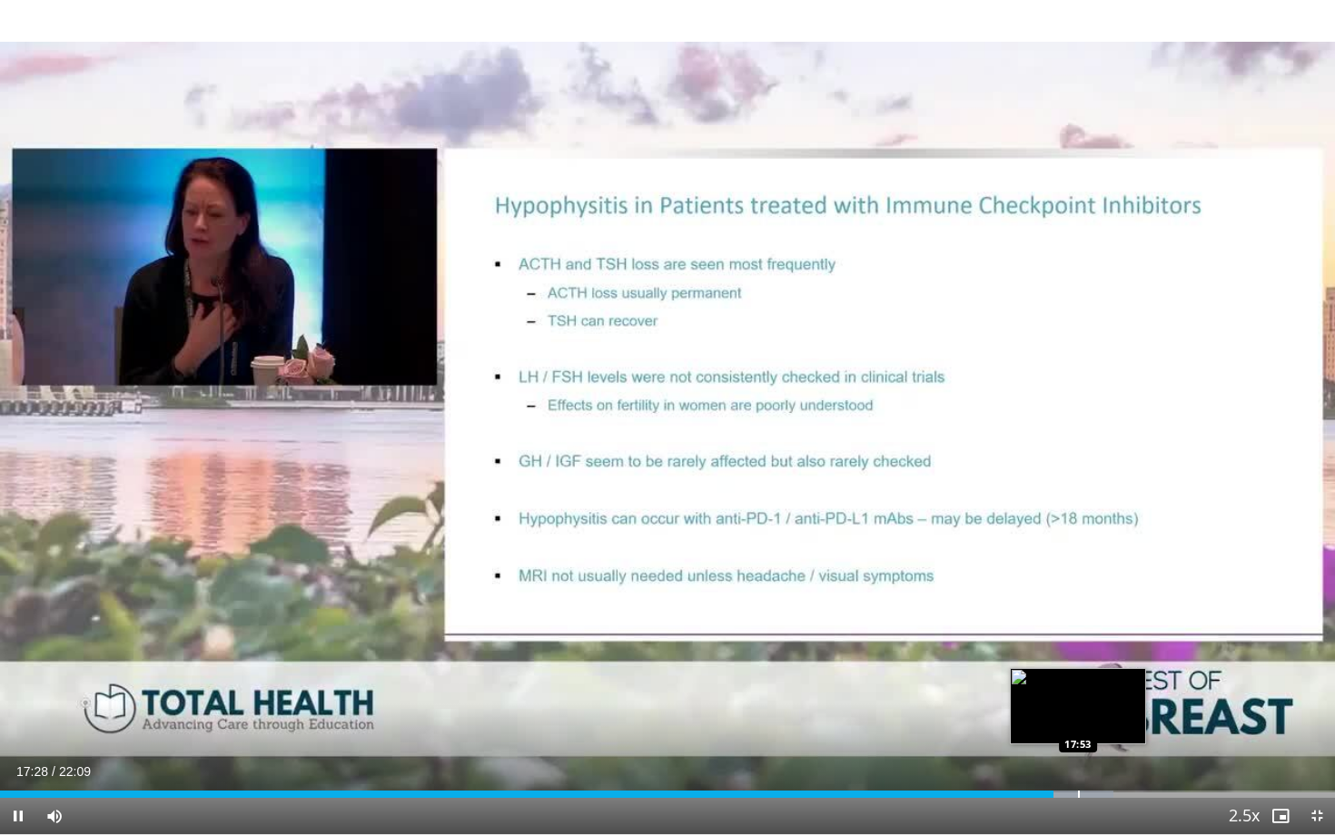
click at [1078, 724] on div "Progress Bar" at bounding box center [1079, 794] width 2 height 7
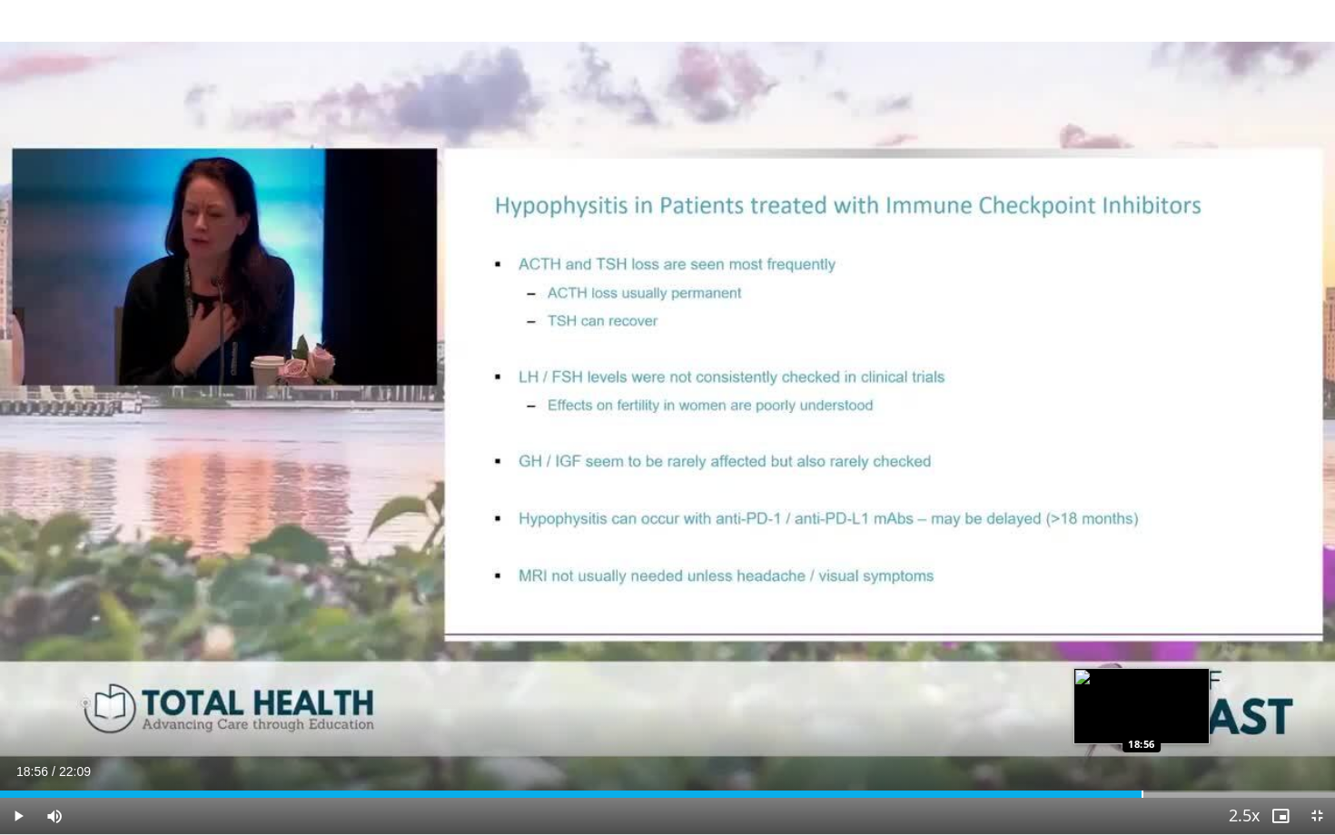
click at [1141, 724] on div "Progress Bar" at bounding box center [1142, 794] width 2 height 7
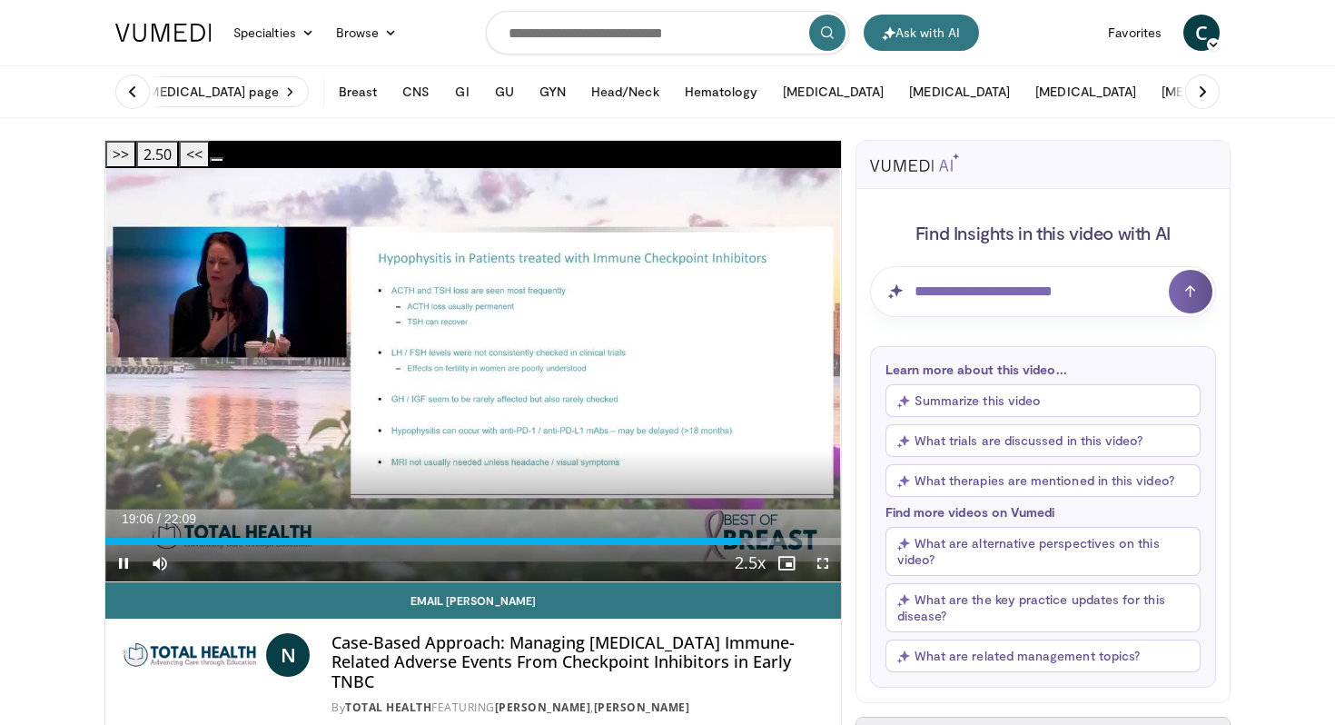
click at [826, 545] on span "Video Player" at bounding box center [823, 563] width 36 height 36
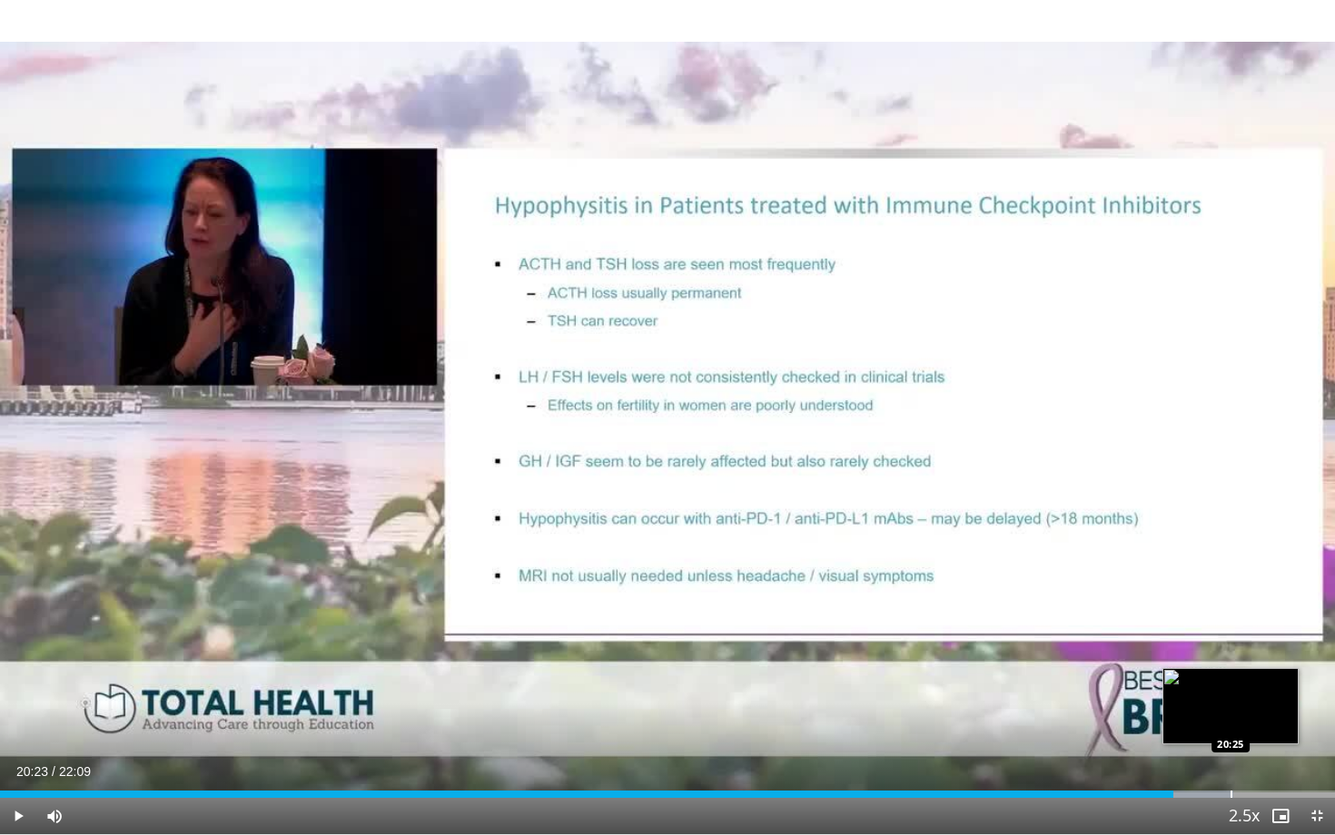
click at [1229, 724] on div "Loaded : 92.40% 20:23 20:25" at bounding box center [667, 789] width 1335 height 17
click at [1208, 724] on div "Progress Bar" at bounding box center [1209, 794] width 2 height 7
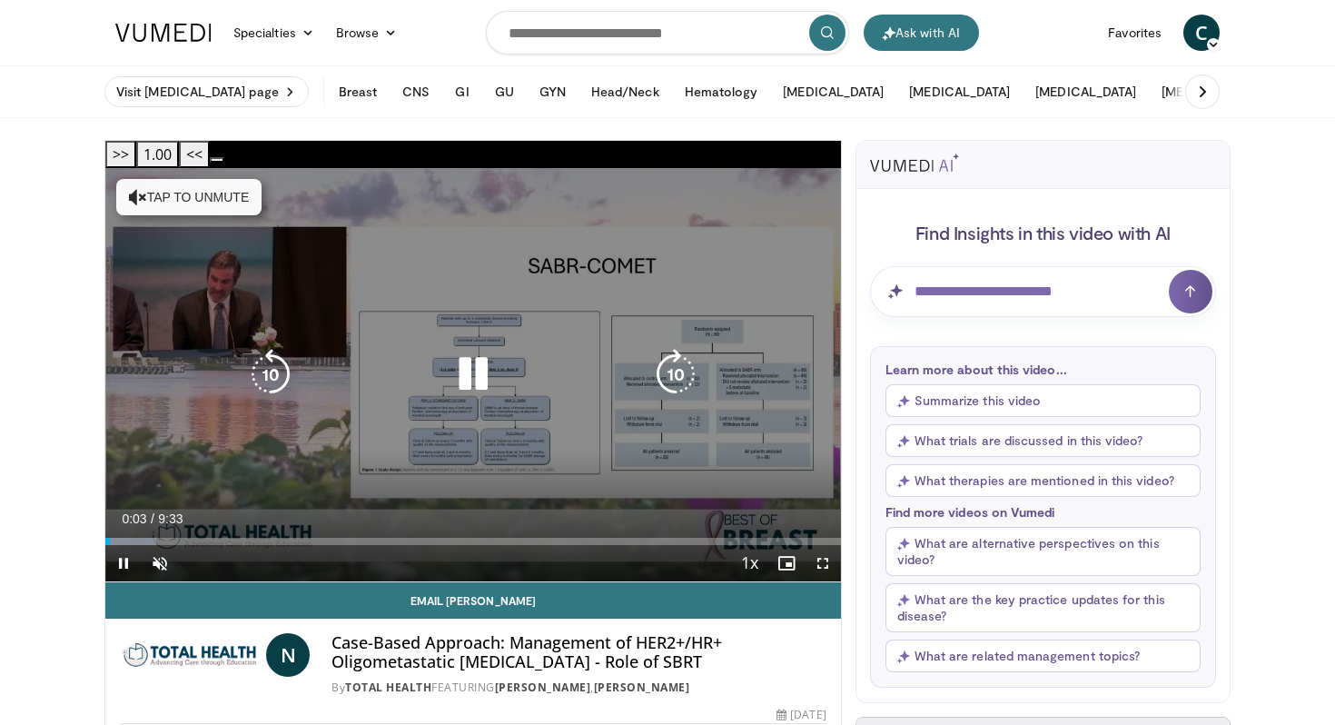
click at [222, 179] on button "Tap to unmute" at bounding box center [188, 197] width 145 height 36
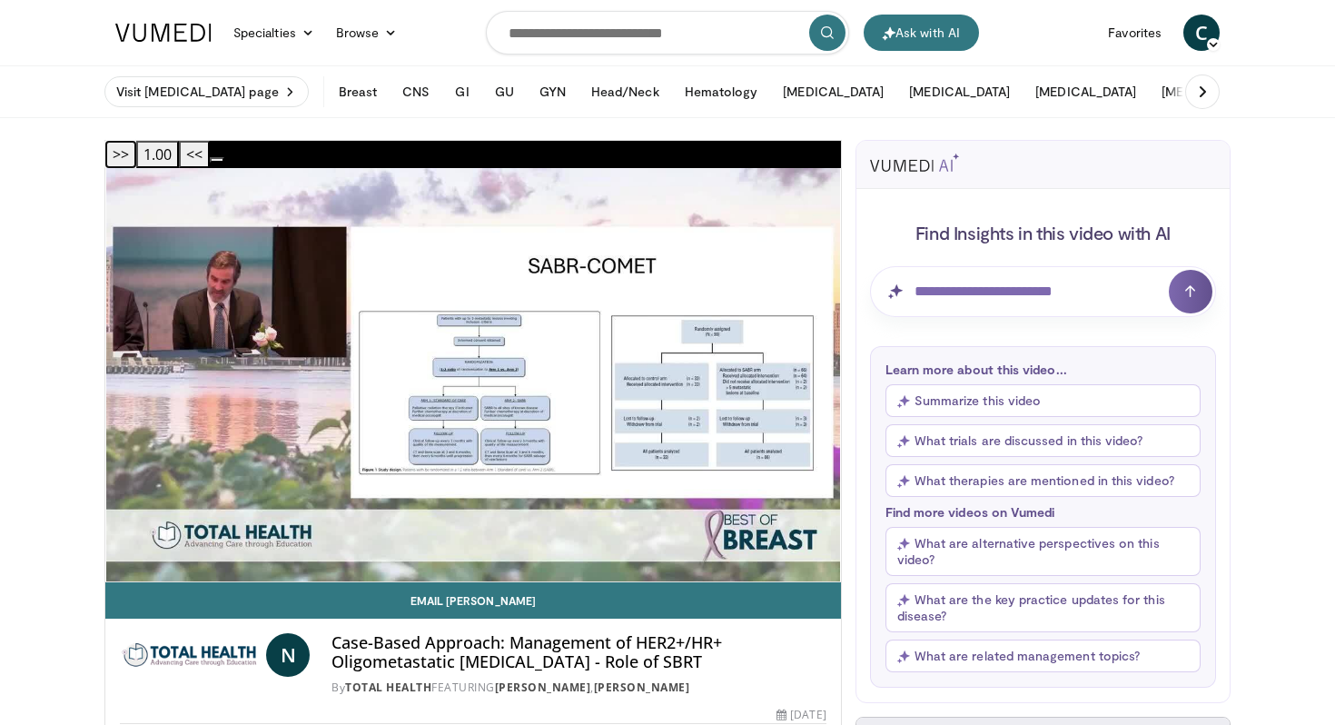
click at [136, 153] on button ">>" at bounding box center [120, 154] width 31 height 27
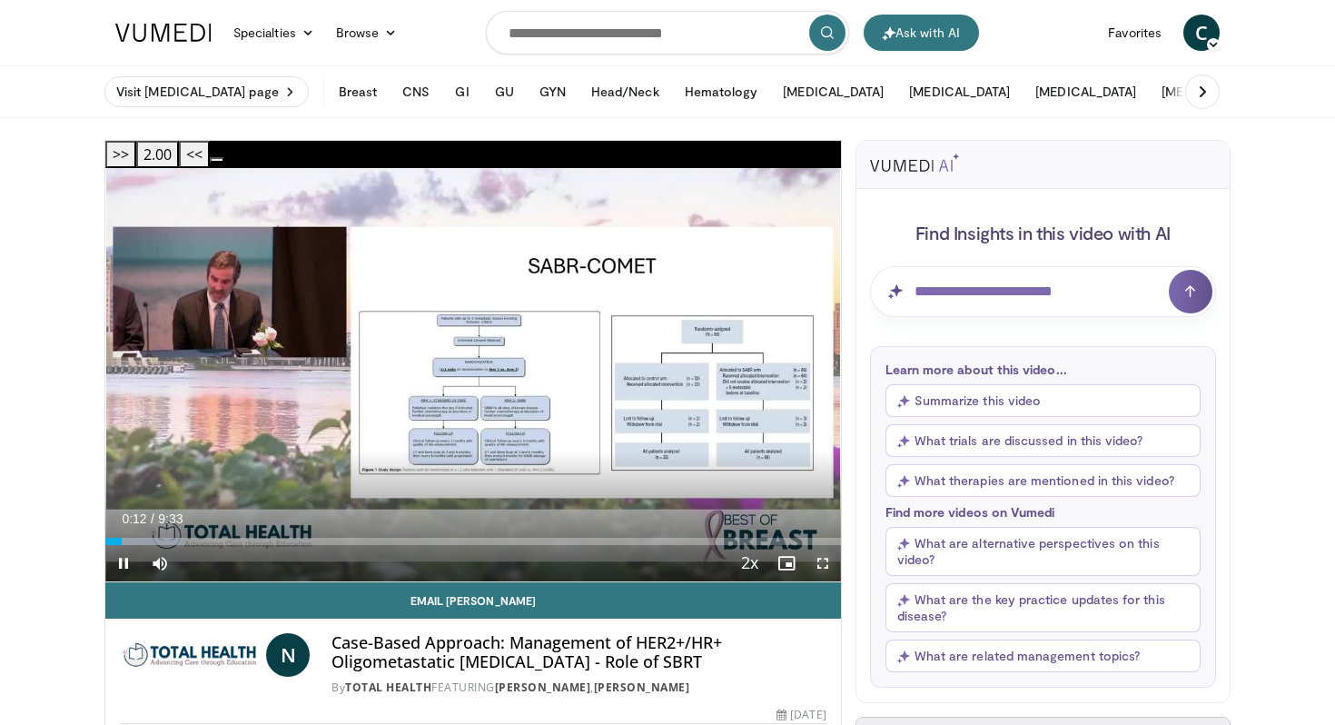
click at [824, 545] on span "Video Player" at bounding box center [823, 563] width 36 height 36
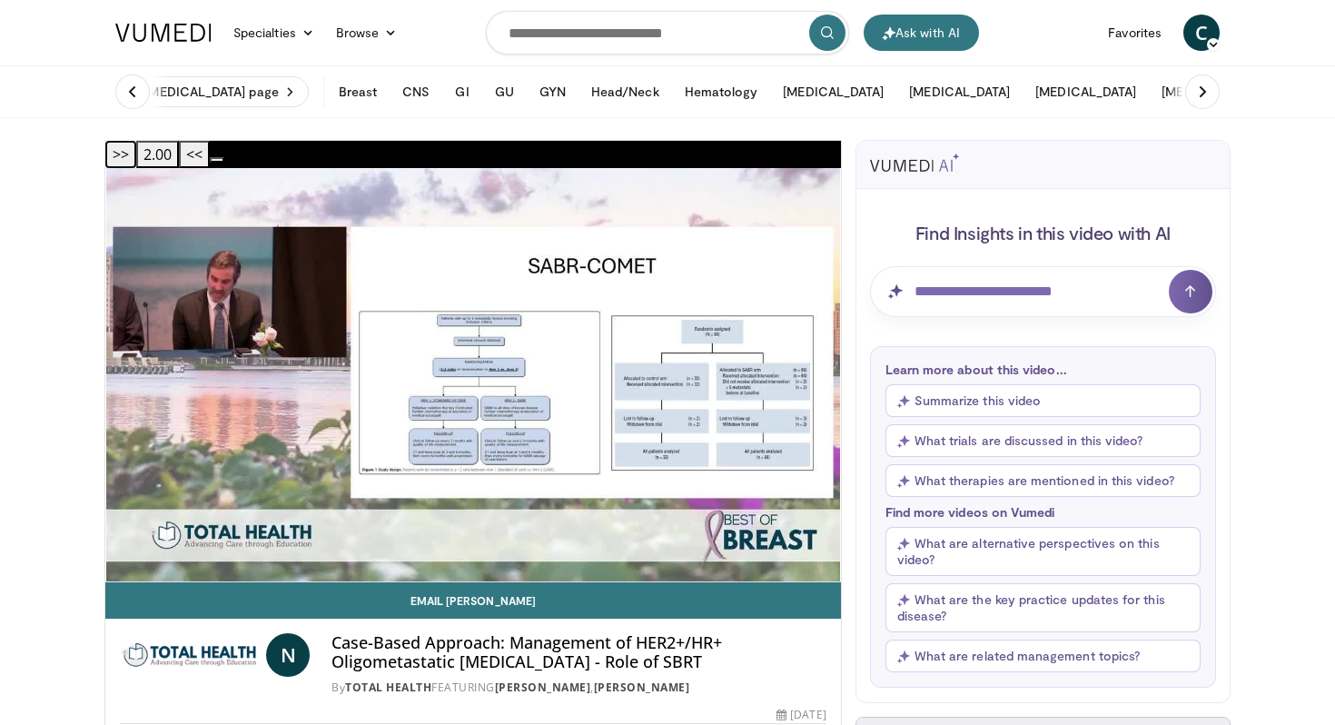
click at [136, 148] on button ">>" at bounding box center [120, 154] width 31 height 27
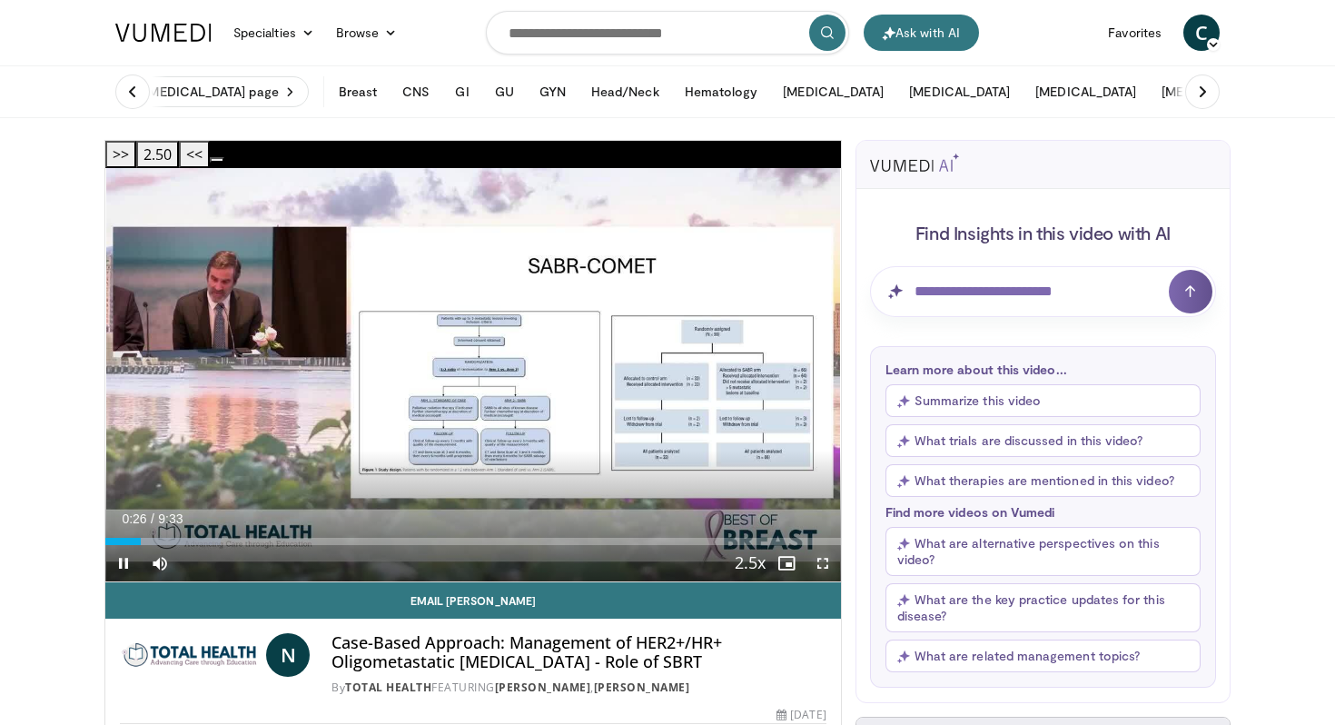
click at [825, 545] on span "Video Player" at bounding box center [823, 563] width 36 height 36
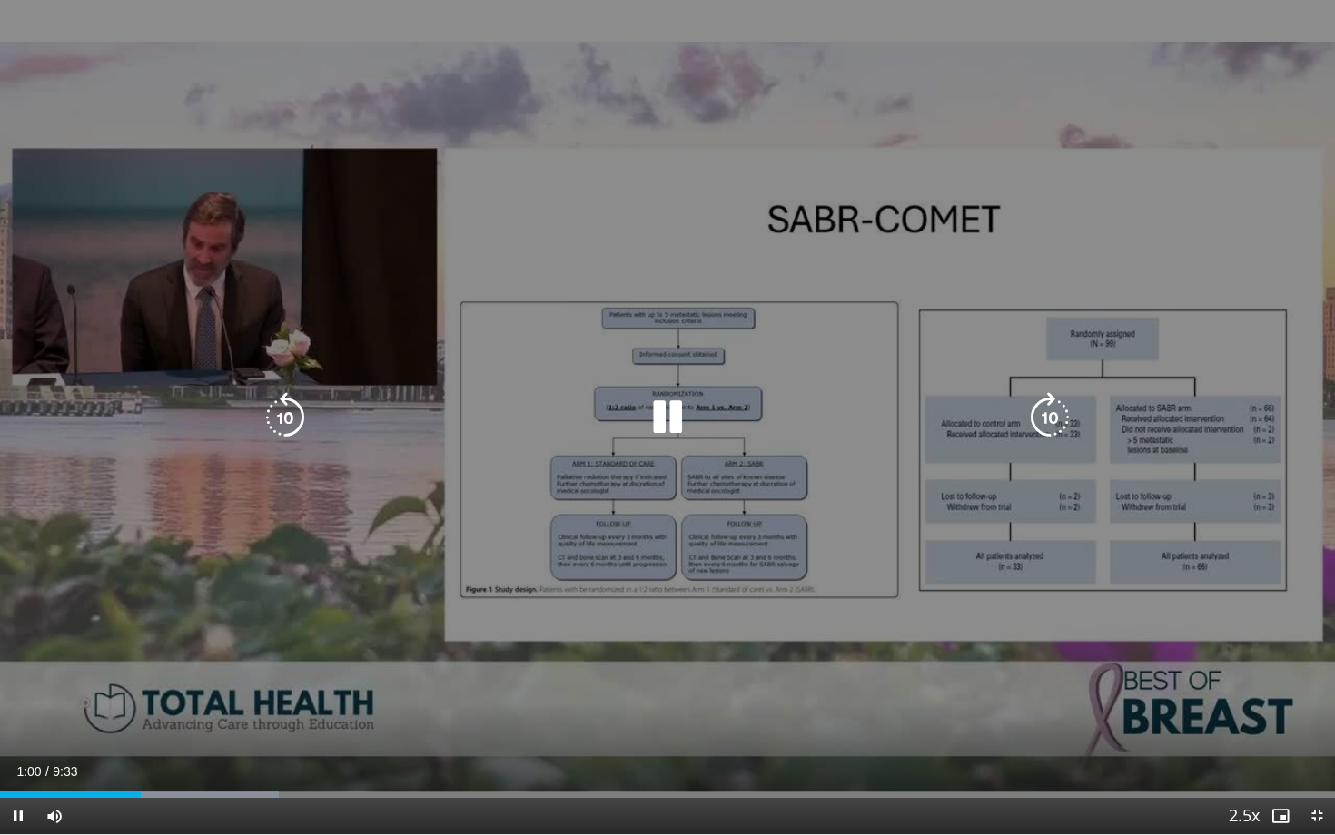
click at [663, 416] on icon "Video Player" at bounding box center [667, 417] width 51 height 51
click at [664, 416] on icon "Video Player" at bounding box center [667, 417] width 51 height 51
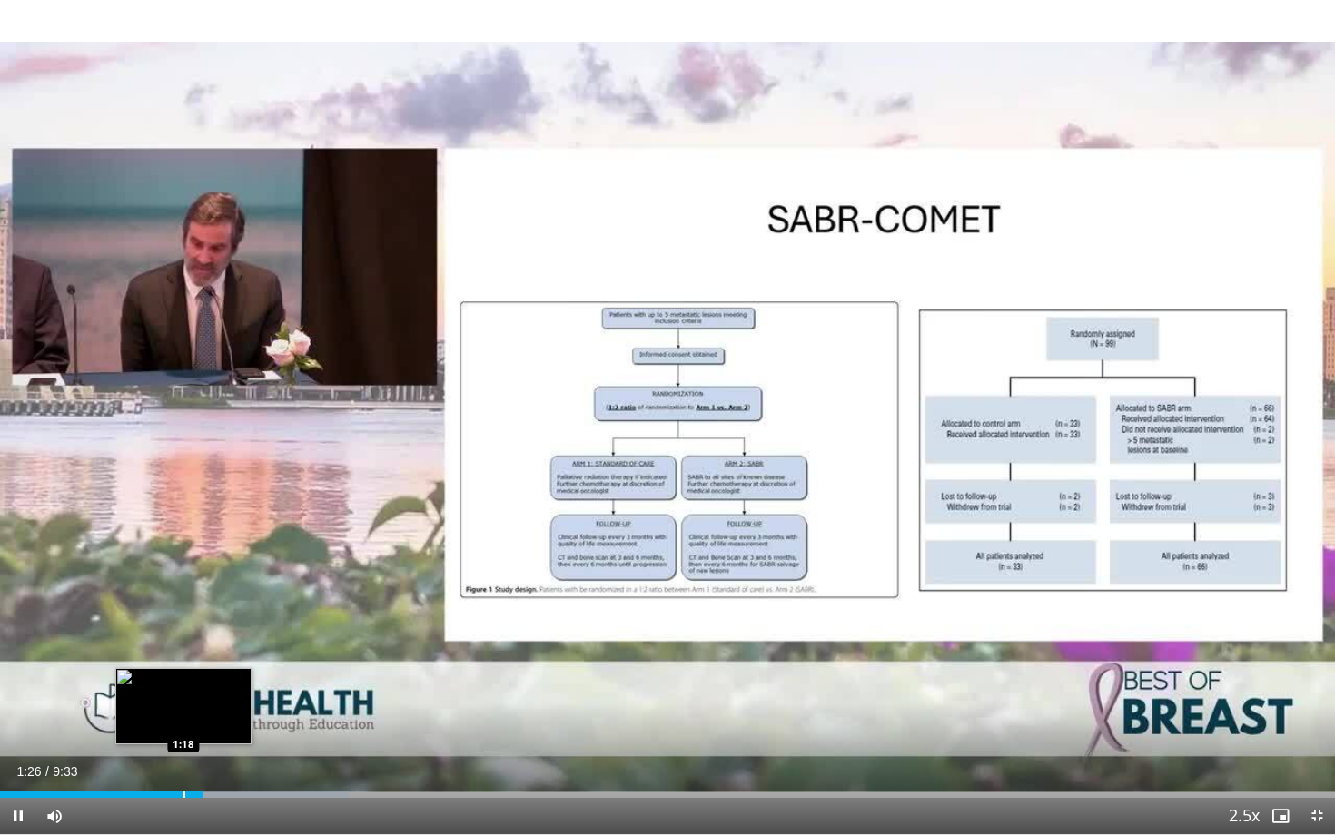
click at [182, 724] on div "1:27" at bounding box center [101, 794] width 203 height 7
click at [166, 724] on div "1:20" at bounding box center [94, 794] width 189 height 7
click at [141, 724] on div "Loaded : 26.12% 1:00 1:00" at bounding box center [667, 789] width 1335 height 17
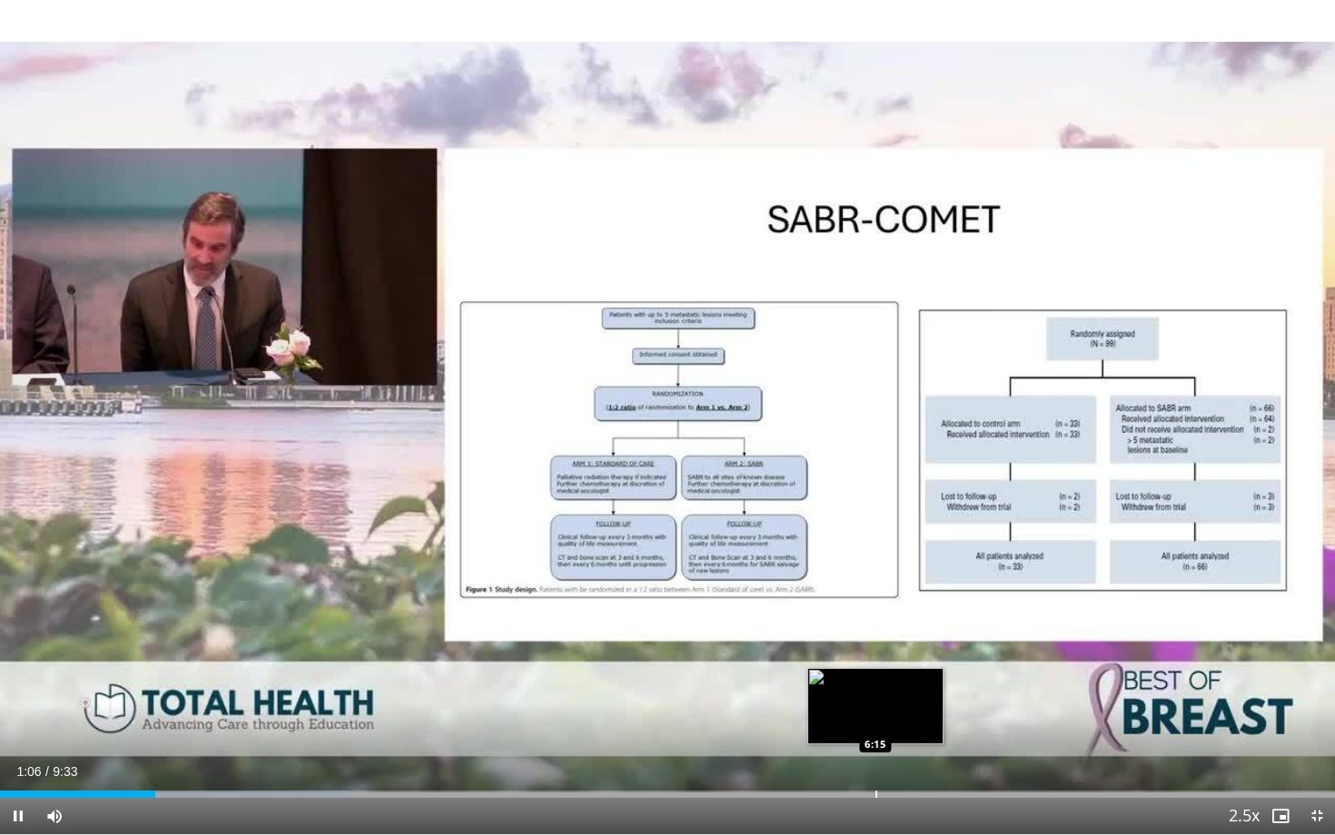
click at [875, 724] on div "Loaded : 26.12% 1:06 6:15" at bounding box center [667, 789] width 1335 height 17
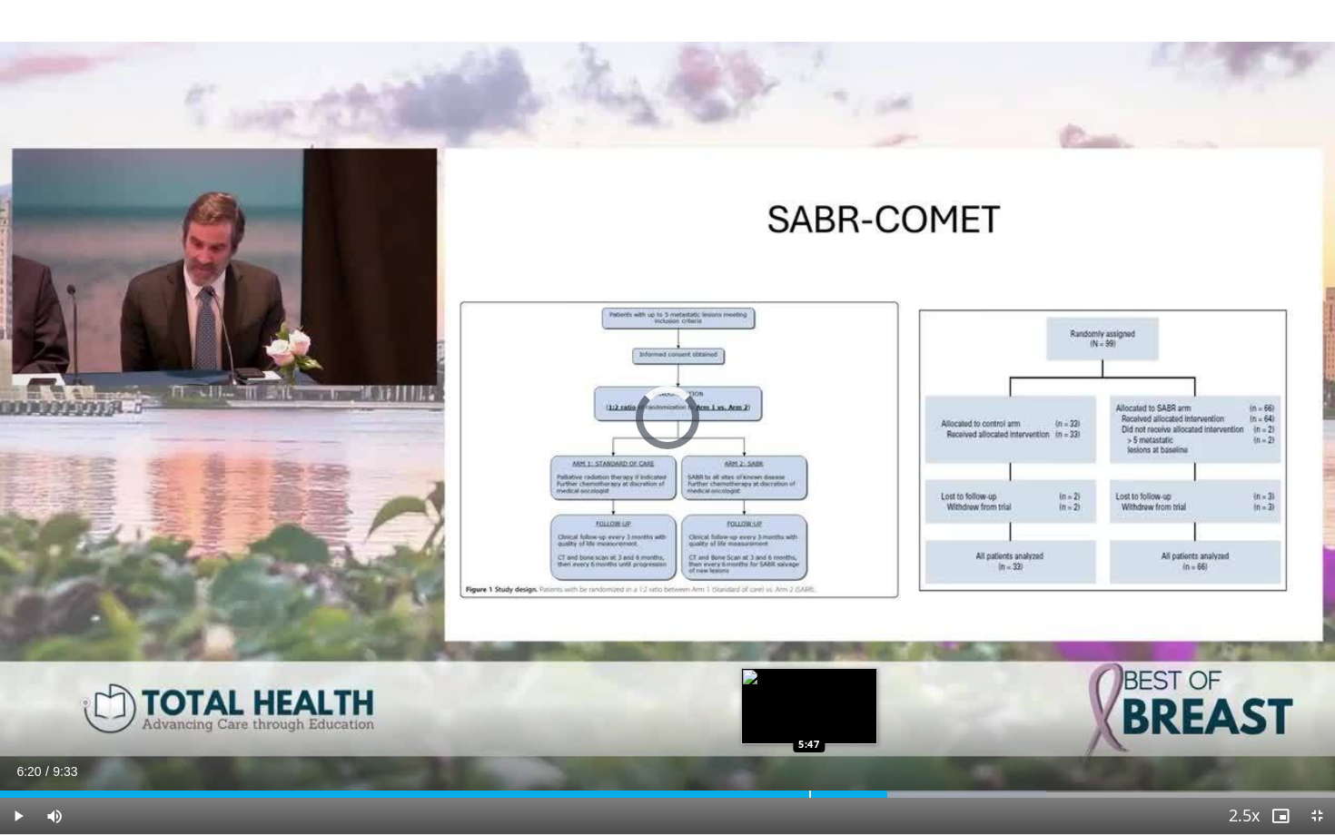
click at [809, 724] on div "Progress Bar" at bounding box center [810, 794] width 2 height 7
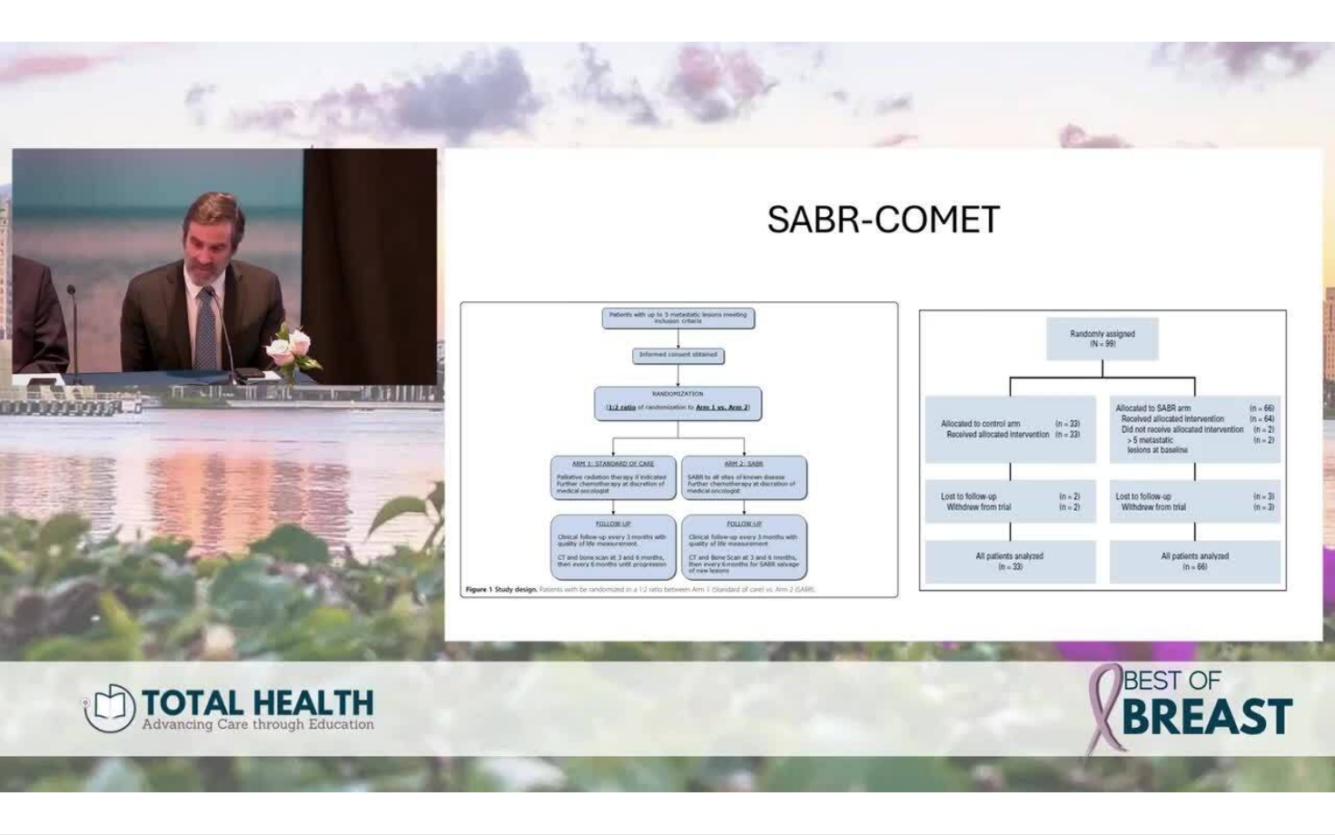
click at [740, 724] on video-js "**********" at bounding box center [667, 417] width 1335 height 835
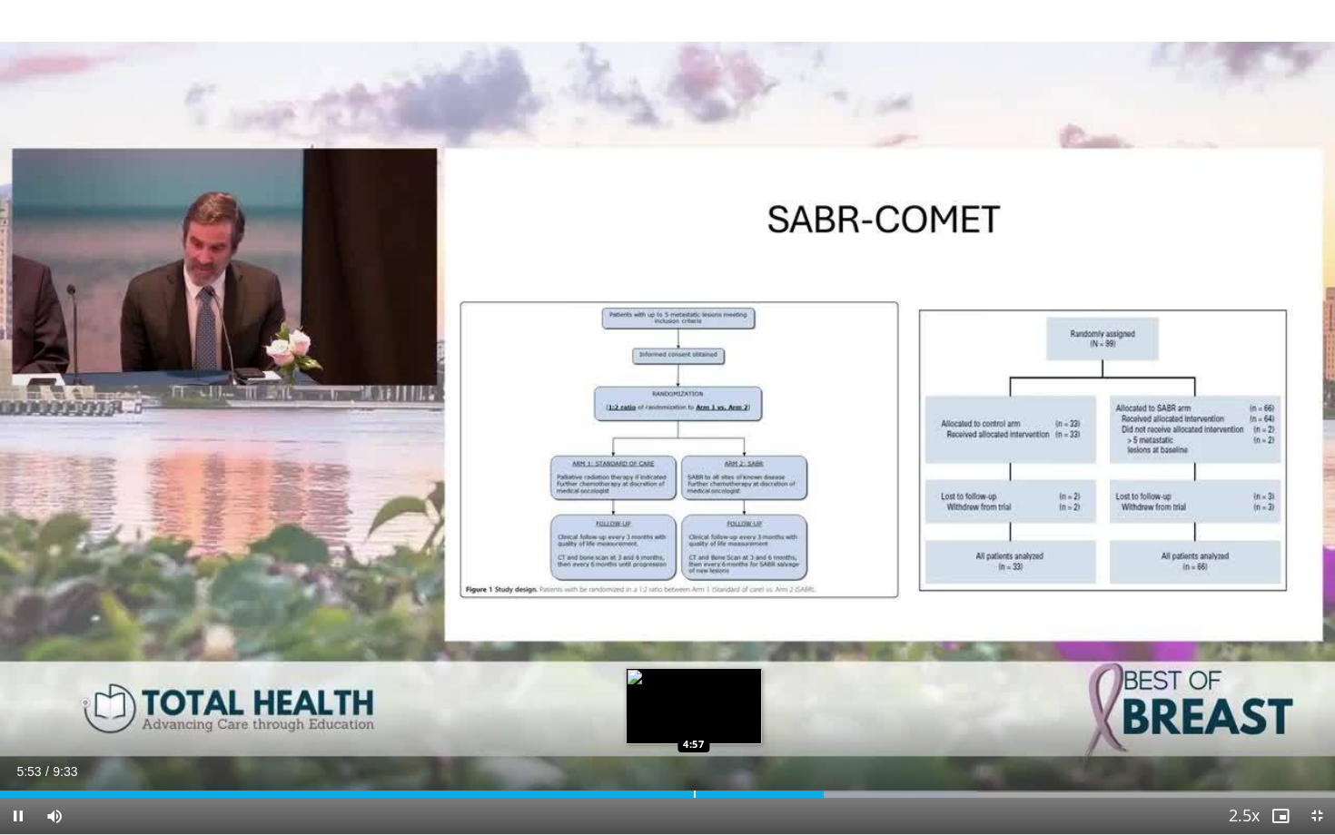
click at [694, 724] on div "Progress Bar" at bounding box center [695, 794] width 2 height 7
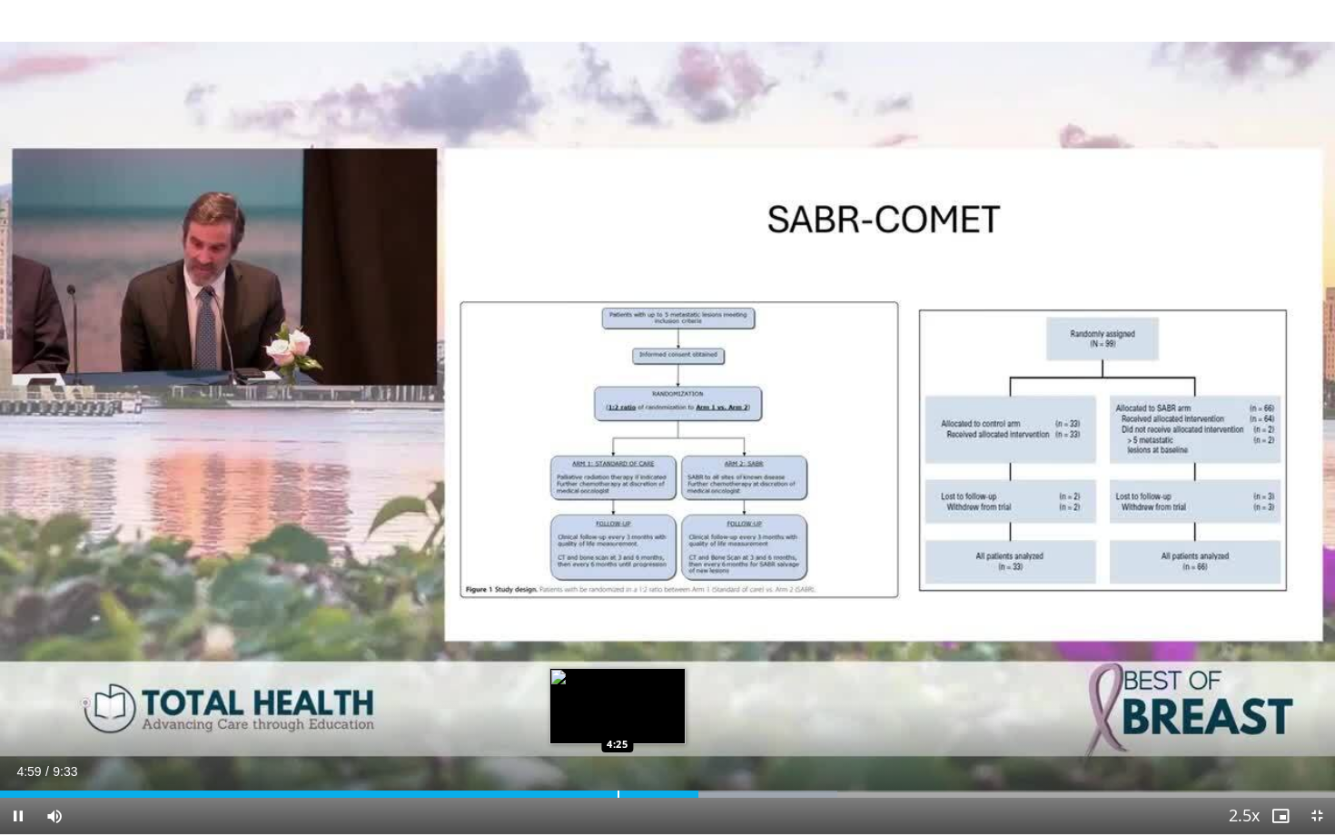
click at [617, 724] on div "Loaded : 62.72% 4:59 4:25" at bounding box center [667, 794] width 1335 height 7
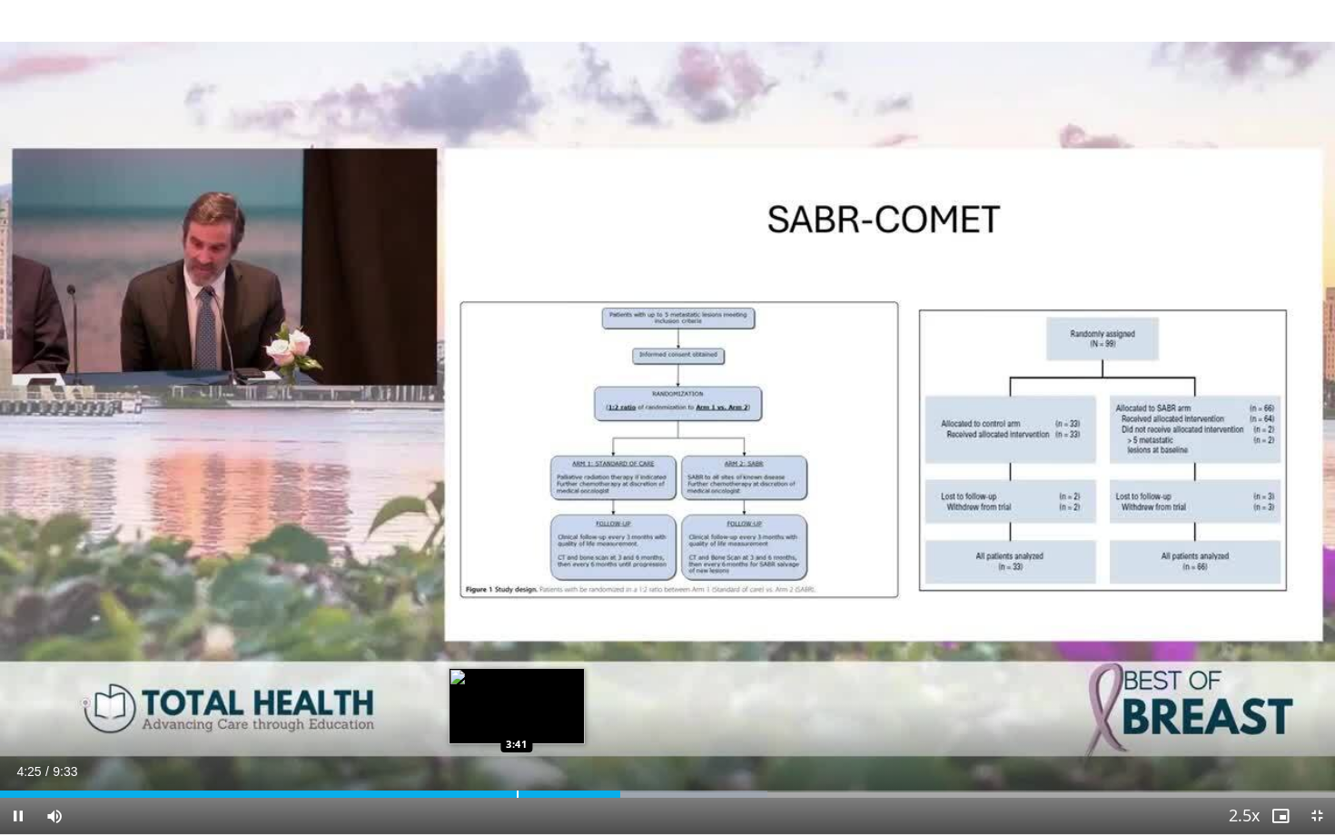
click at [516, 724] on div "Loaded : 57.49% 4:26 3:41" at bounding box center [667, 794] width 1335 height 7
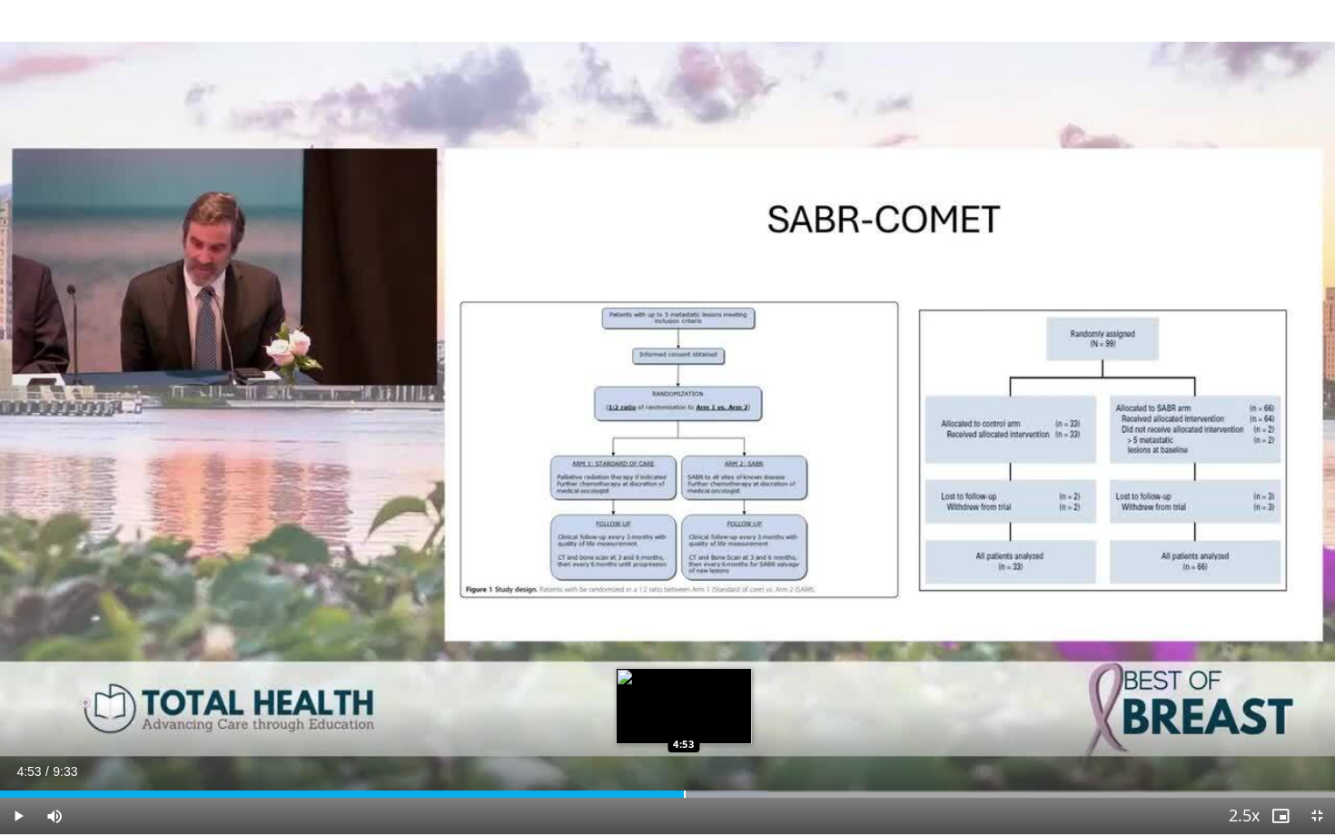
click at [684, 724] on div "Loaded : 57.49% 4:53 4:53" at bounding box center [667, 789] width 1335 height 17
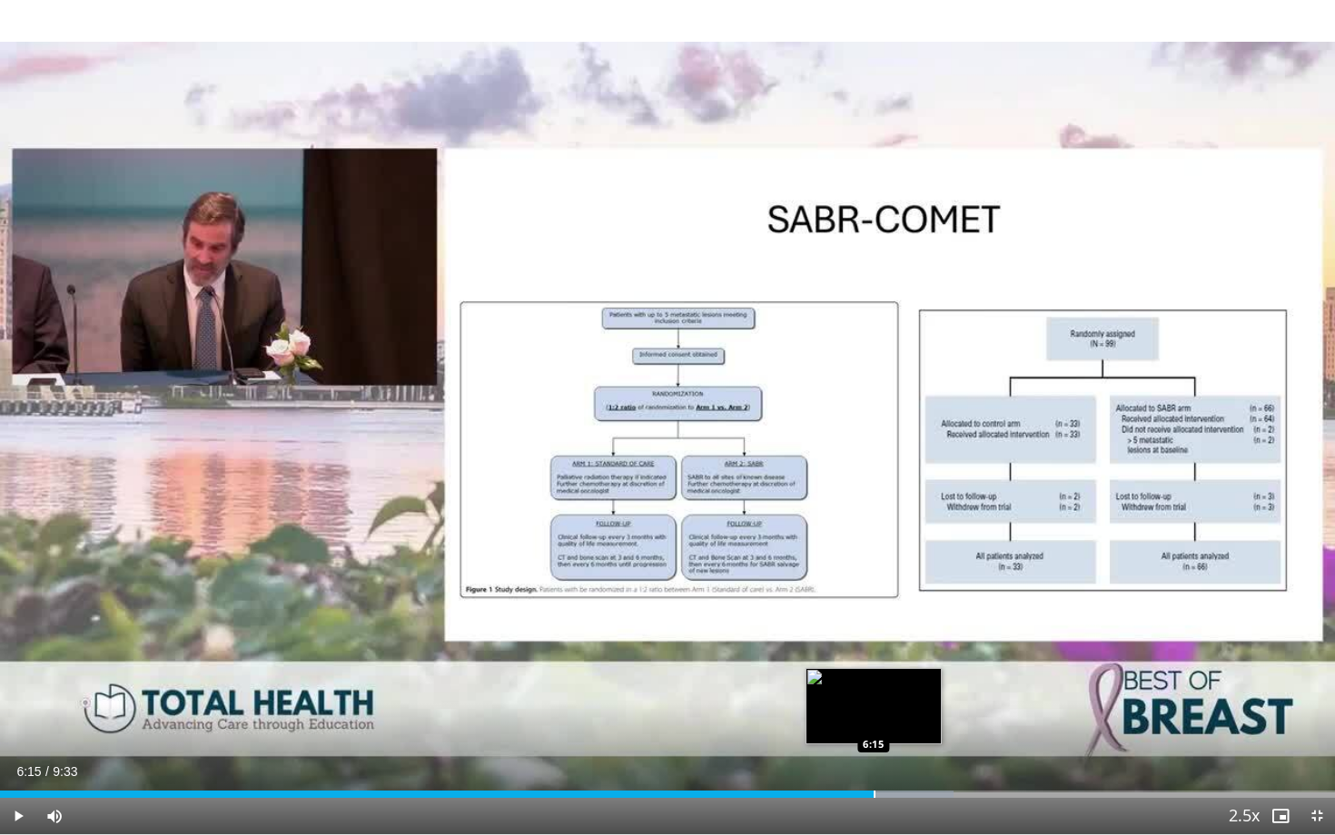
click at [874, 724] on div "Progress Bar" at bounding box center [875, 794] width 2 height 7
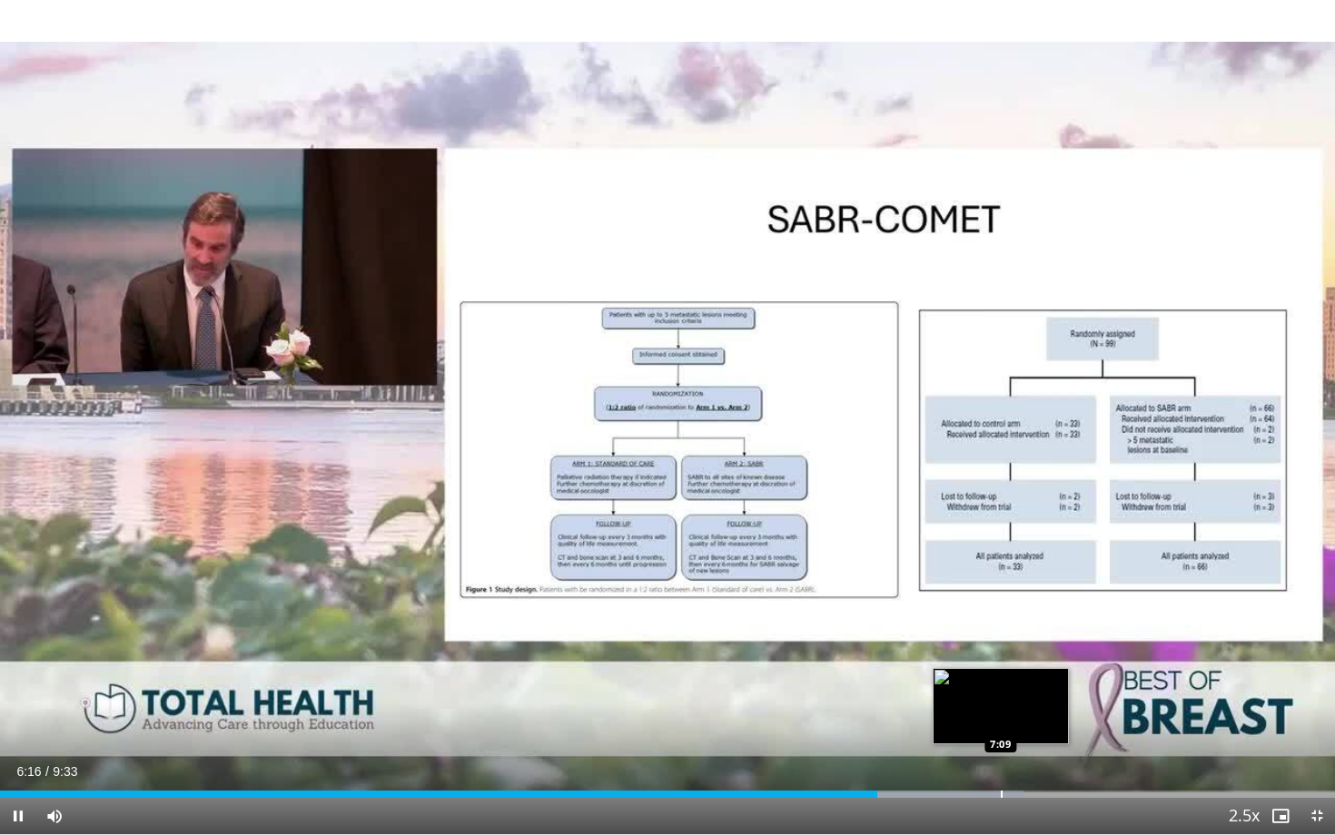
click at [1001, 724] on div "Loaded : 76.65% 6:16 7:09" at bounding box center [667, 789] width 1335 height 17
click at [1002, 724] on div "Loaded : 88.85% 7:27 7:10" at bounding box center [667, 789] width 1335 height 17
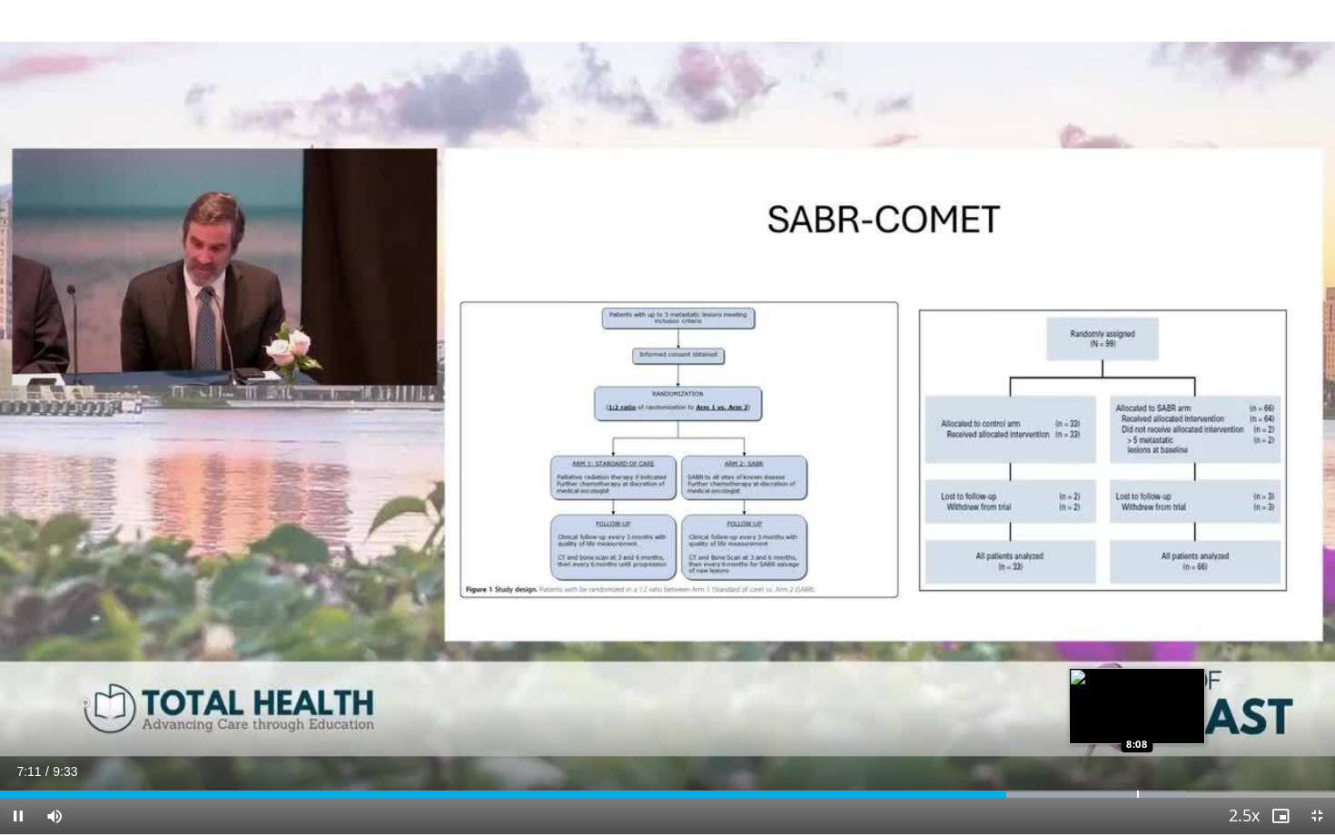
click at [1136, 724] on div "Loaded : 88.85% 7:12 8:08" at bounding box center [667, 789] width 1335 height 17
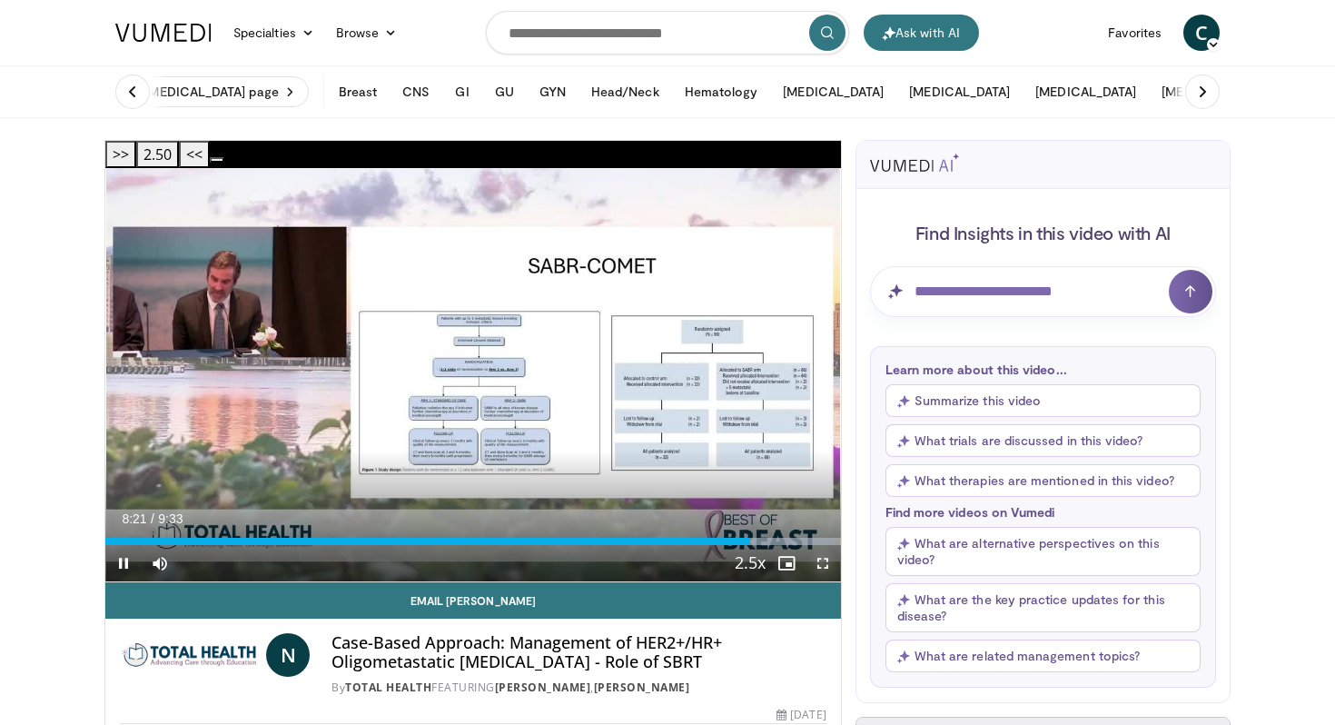
click at [815, 545] on span "Video Player" at bounding box center [823, 563] width 36 height 36
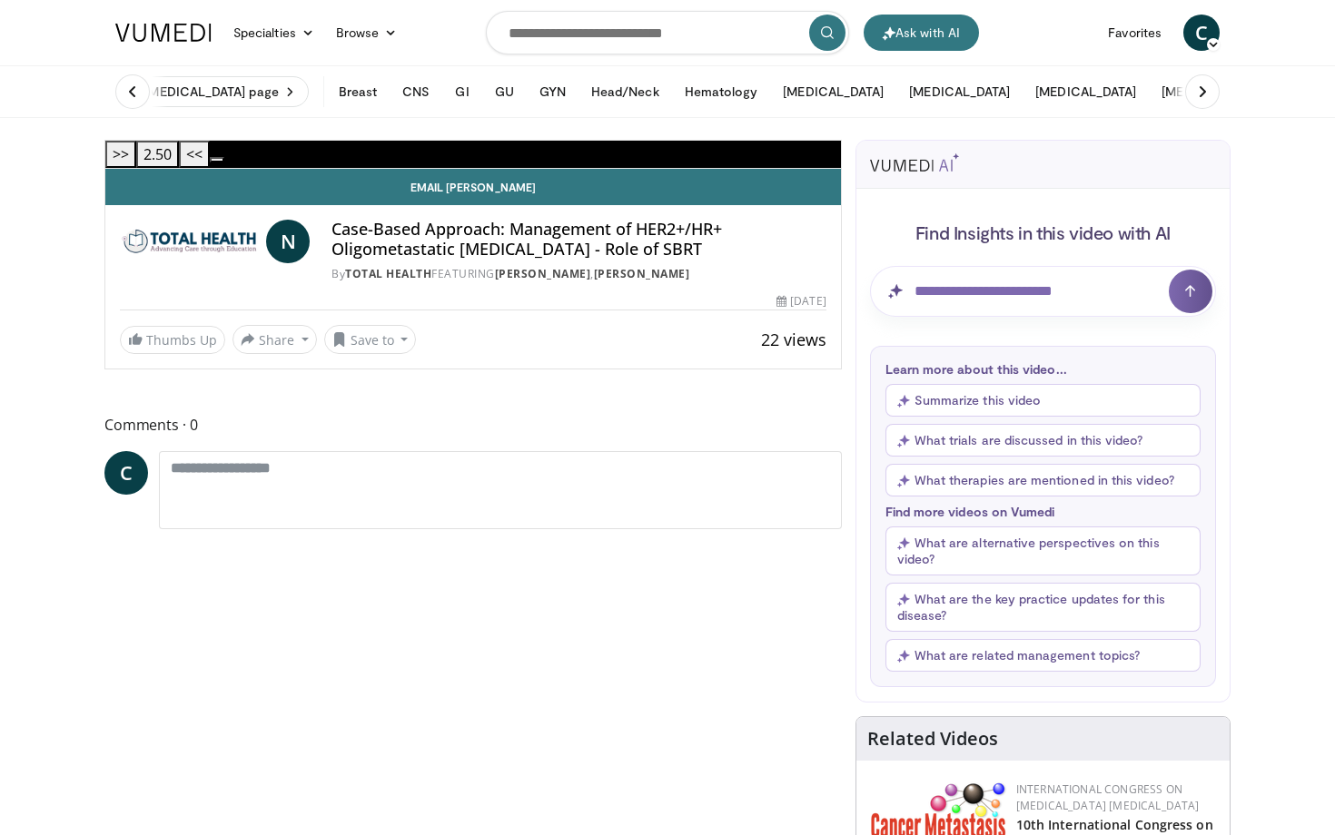
click at [1332, 132] on div "Progress Bar" at bounding box center [1333, 127] width 2 height 7
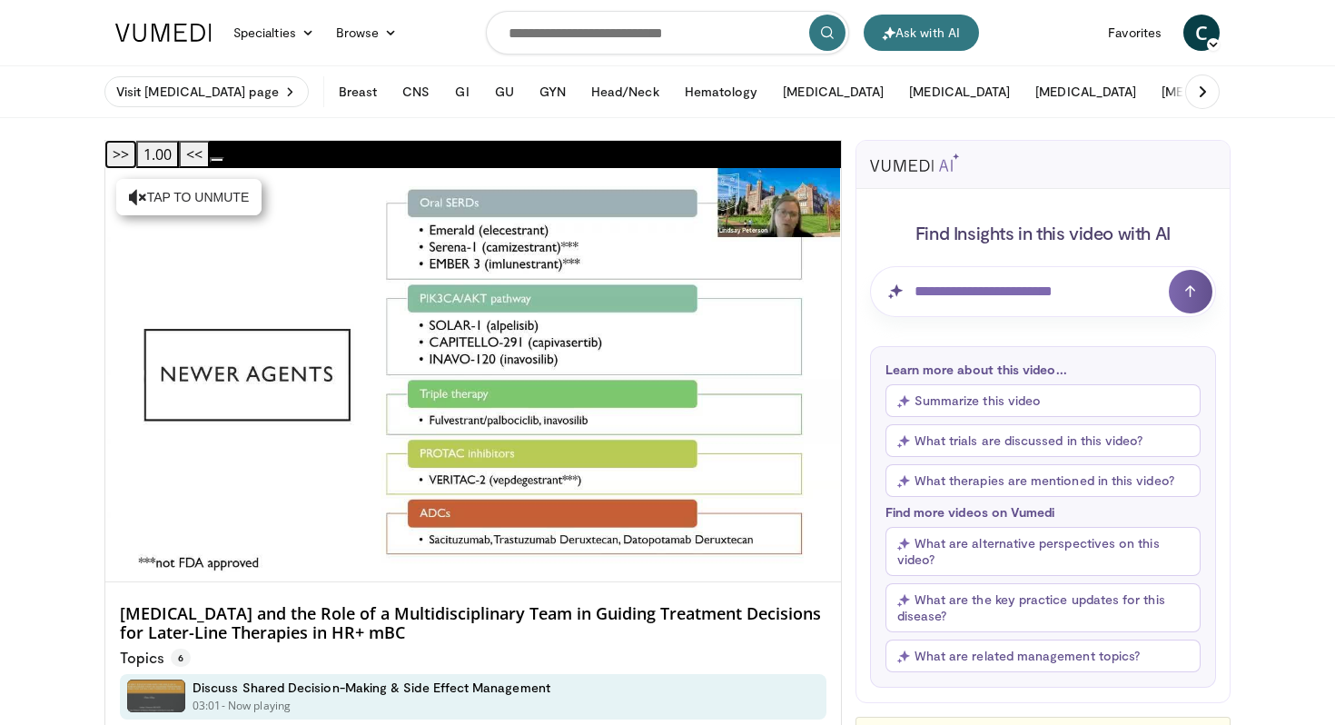
click at [136, 153] on button ">>" at bounding box center [120, 154] width 31 height 27
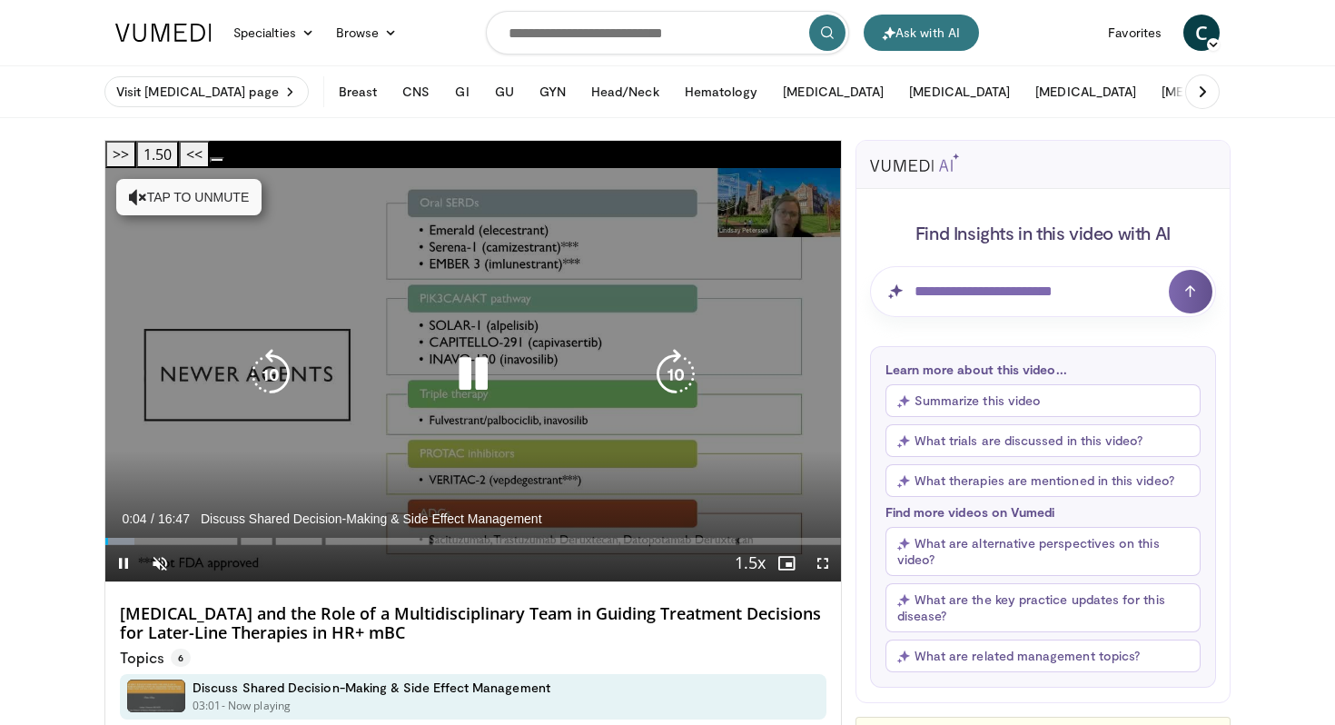
click at [221, 179] on button "Tap to unmute" at bounding box center [188, 197] width 145 height 36
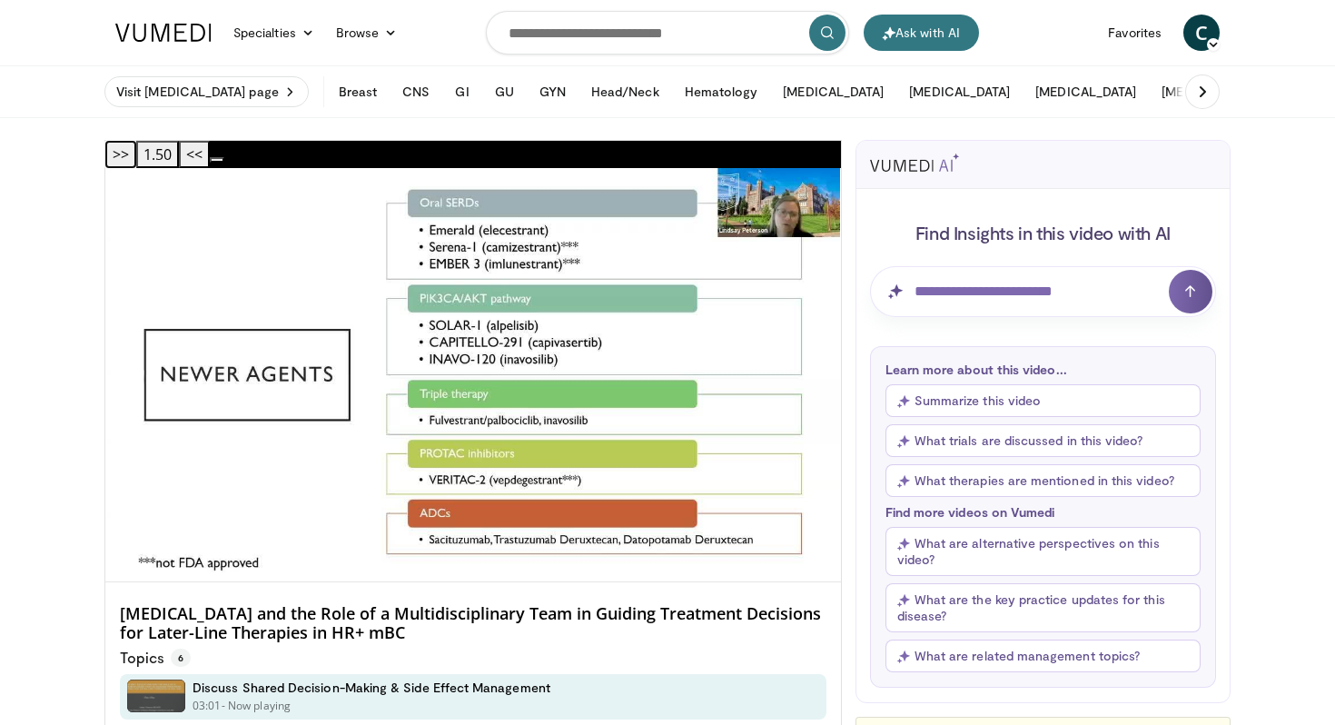
click at [136, 153] on button ">>" at bounding box center [120, 154] width 31 height 27
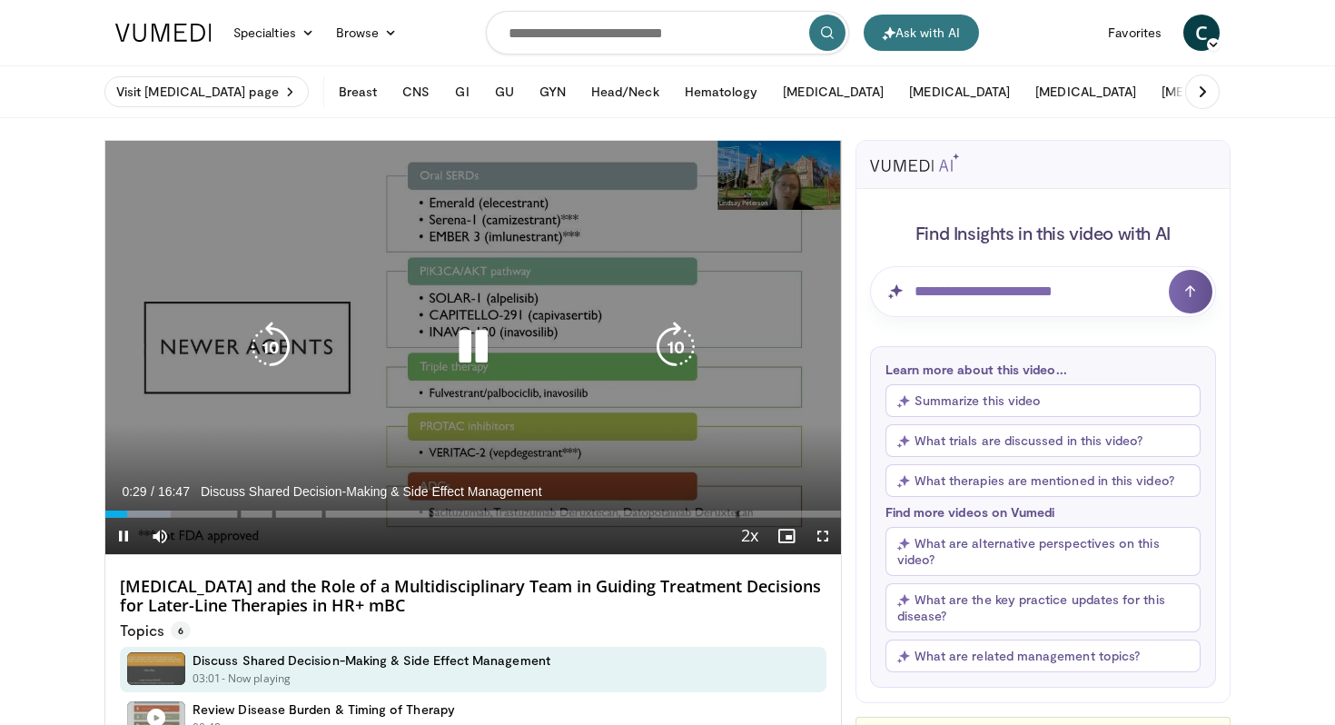
click at [477, 351] on icon "Video Player" at bounding box center [473, 346] width 51 height 51
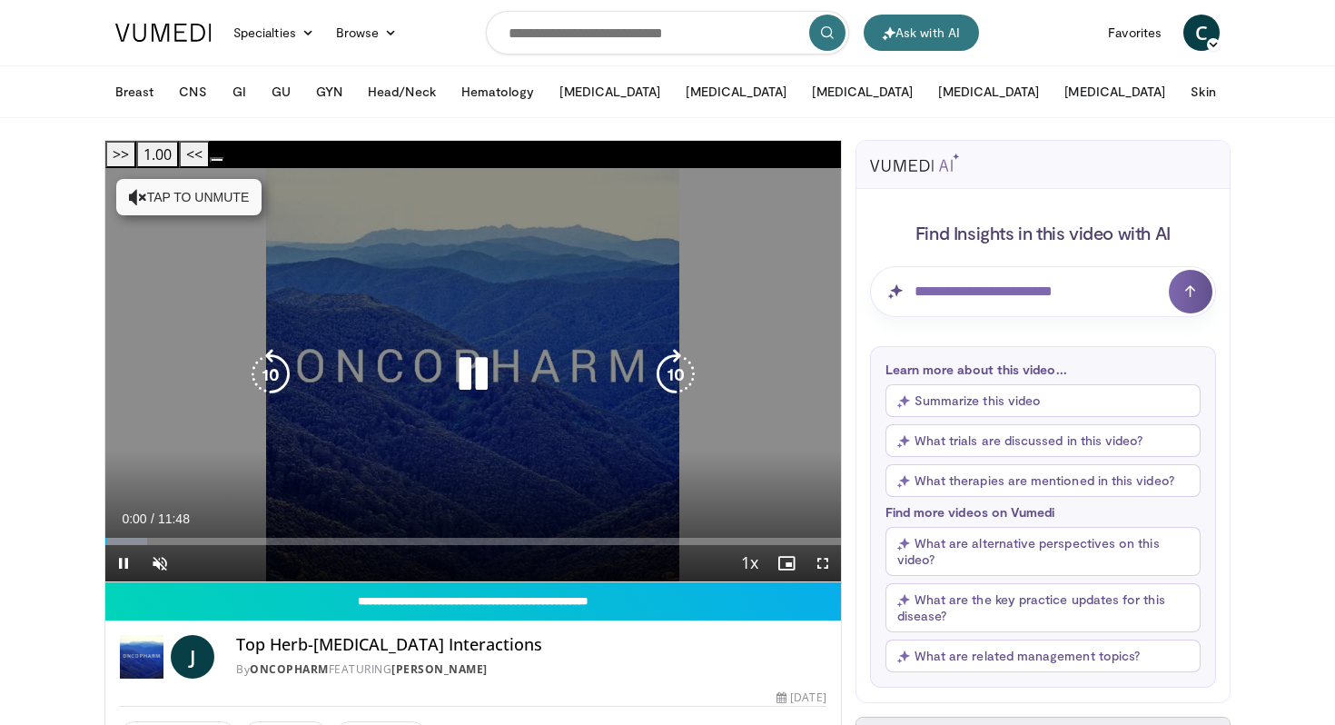
click at [193, 179] on button "Tap to unmute" at bounding box center [188, 197] width 145 height 36
click at [476, 353] on icon "Video Player" at bounding box center [473, 374] width 51 height 51
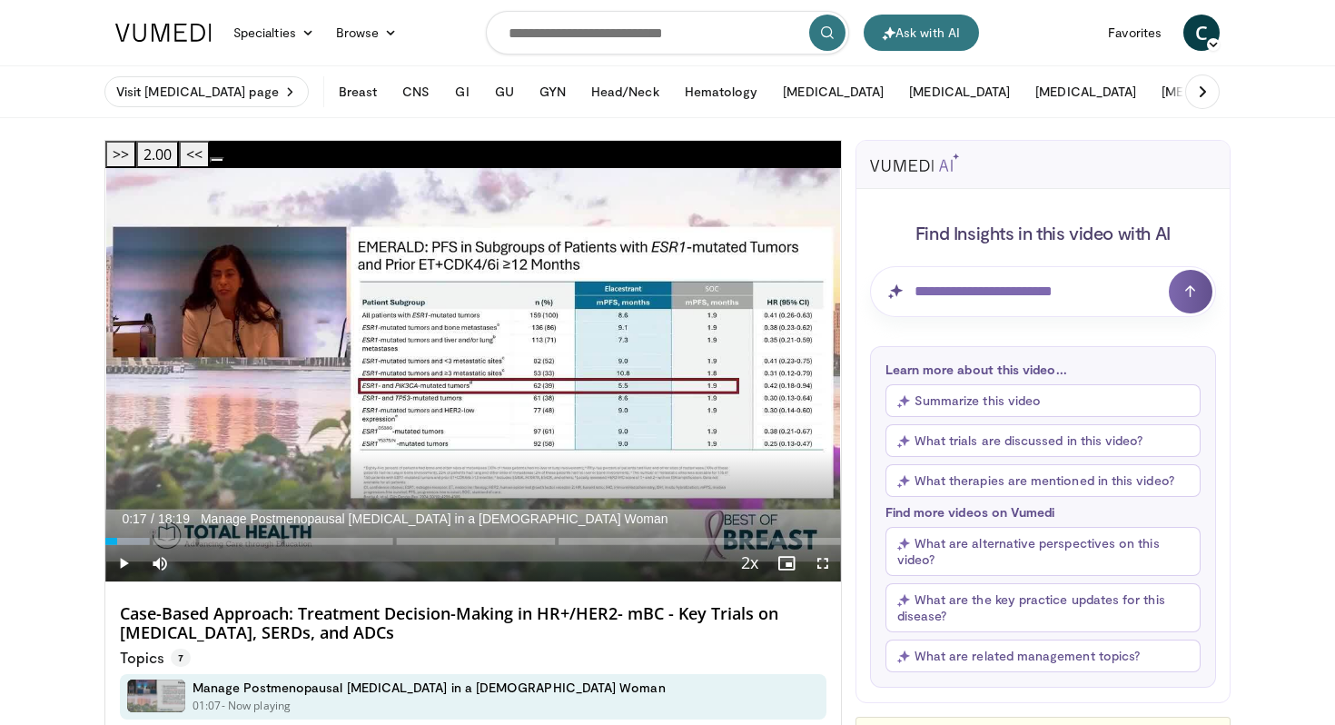
scroll to position [176, 0]
